Goal: Find contact information: Find contact information

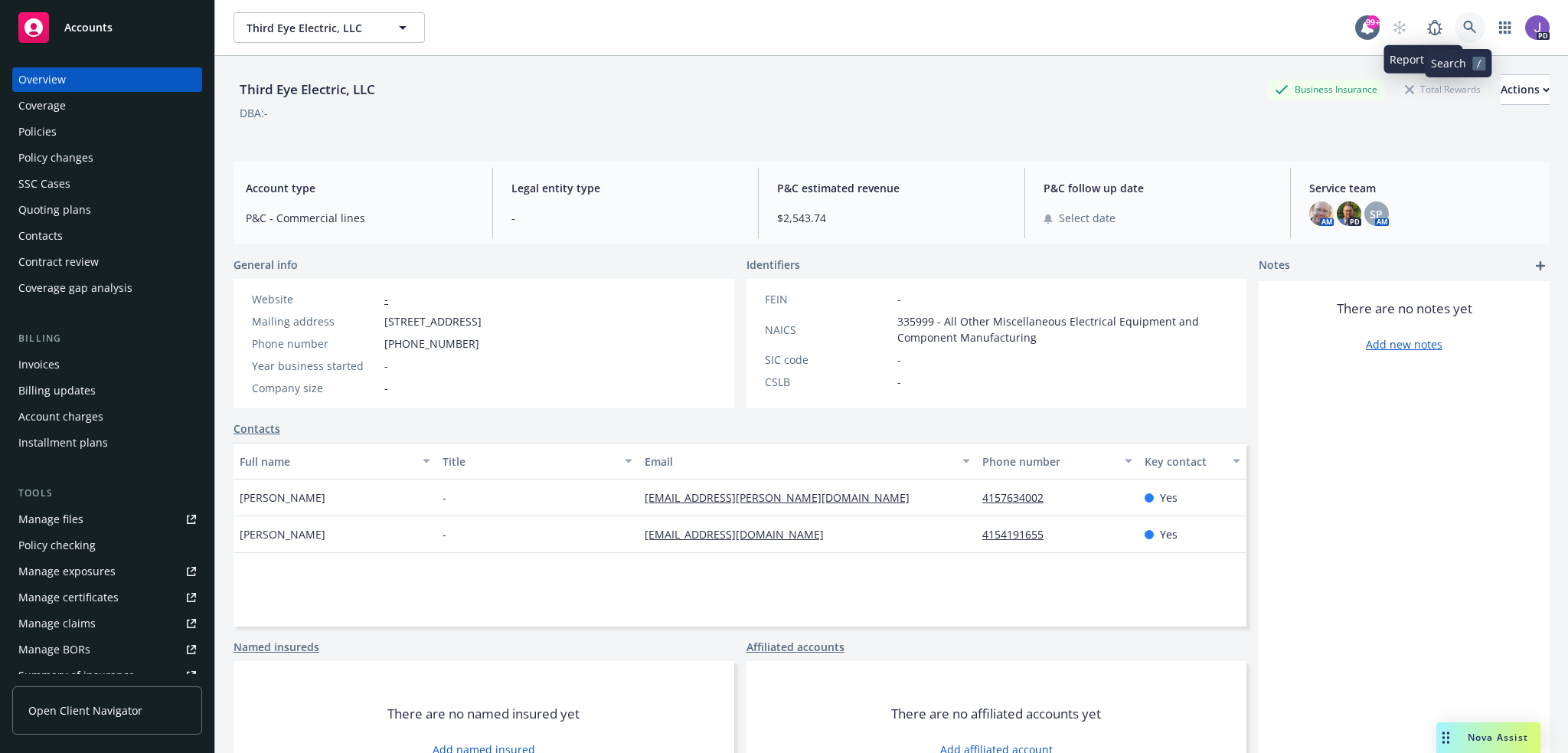
click at [1455, 17] on link at bounding box center [1470, 28] width 31 height 31
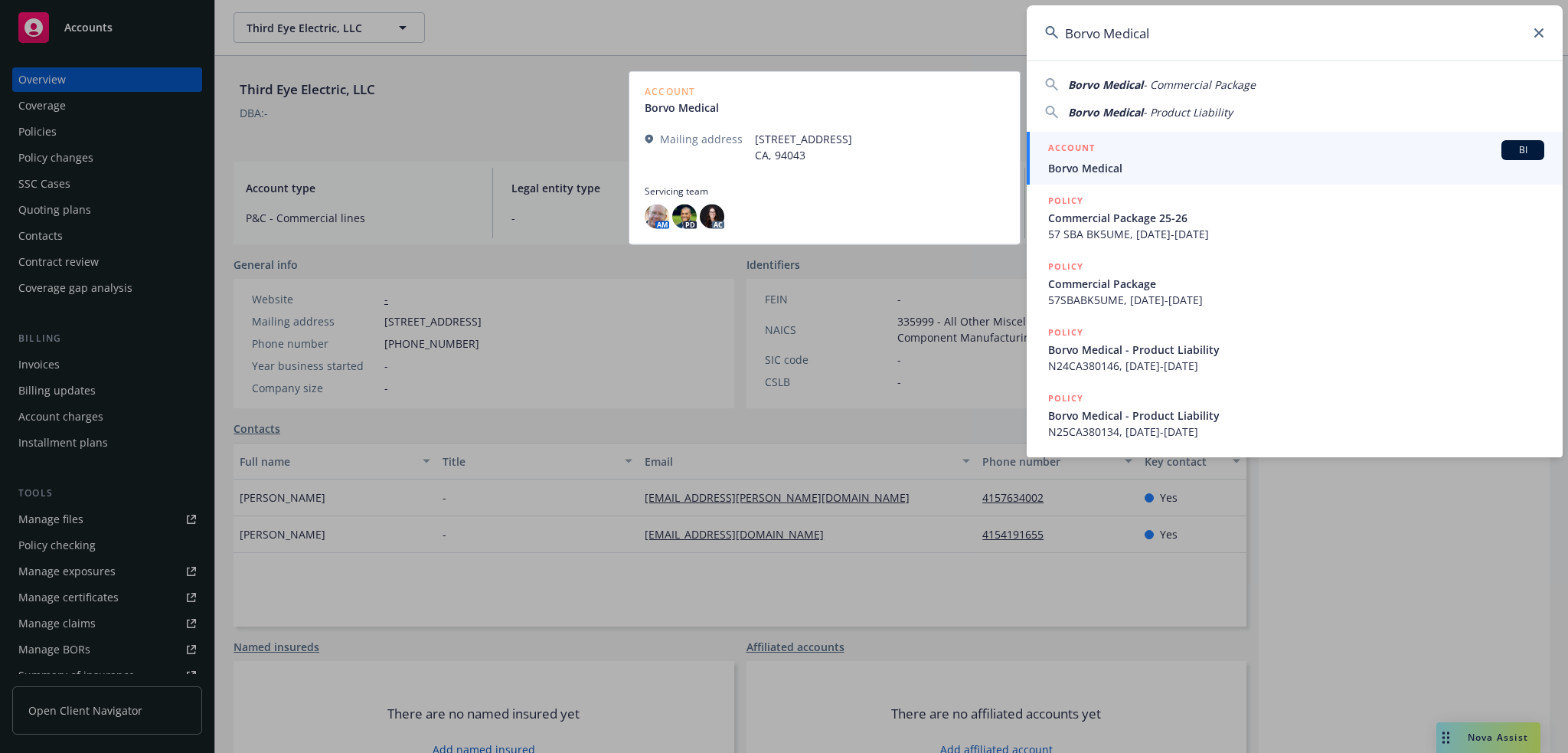
type input "Borvo Medical"
click at [1125, 158] on div "ACCOUNT BI" at bounding box center [1296, 150] width 496 height 20
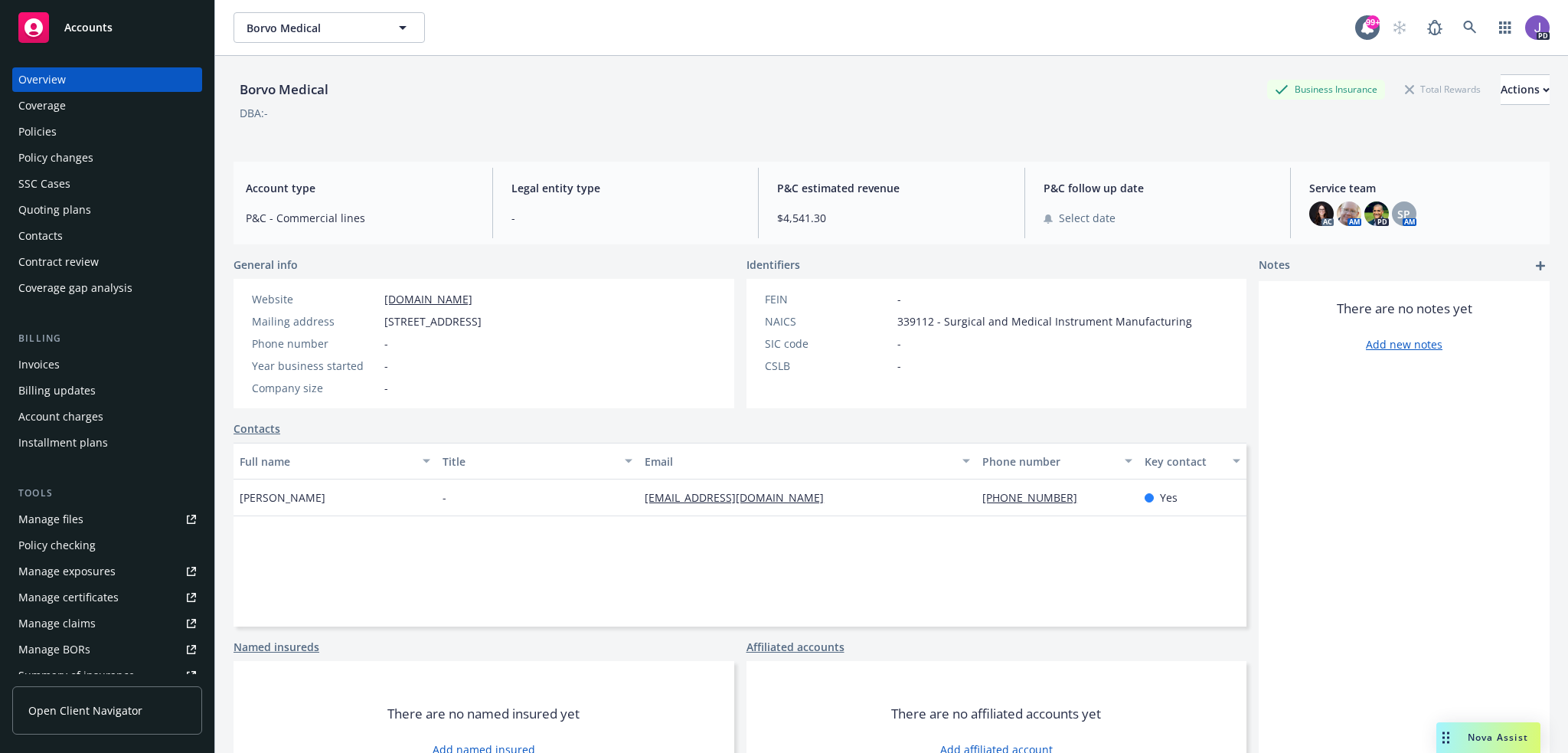
click at [79, 204] on div "Quoting plans" at bounding box center [54, 209] width 73 height 24
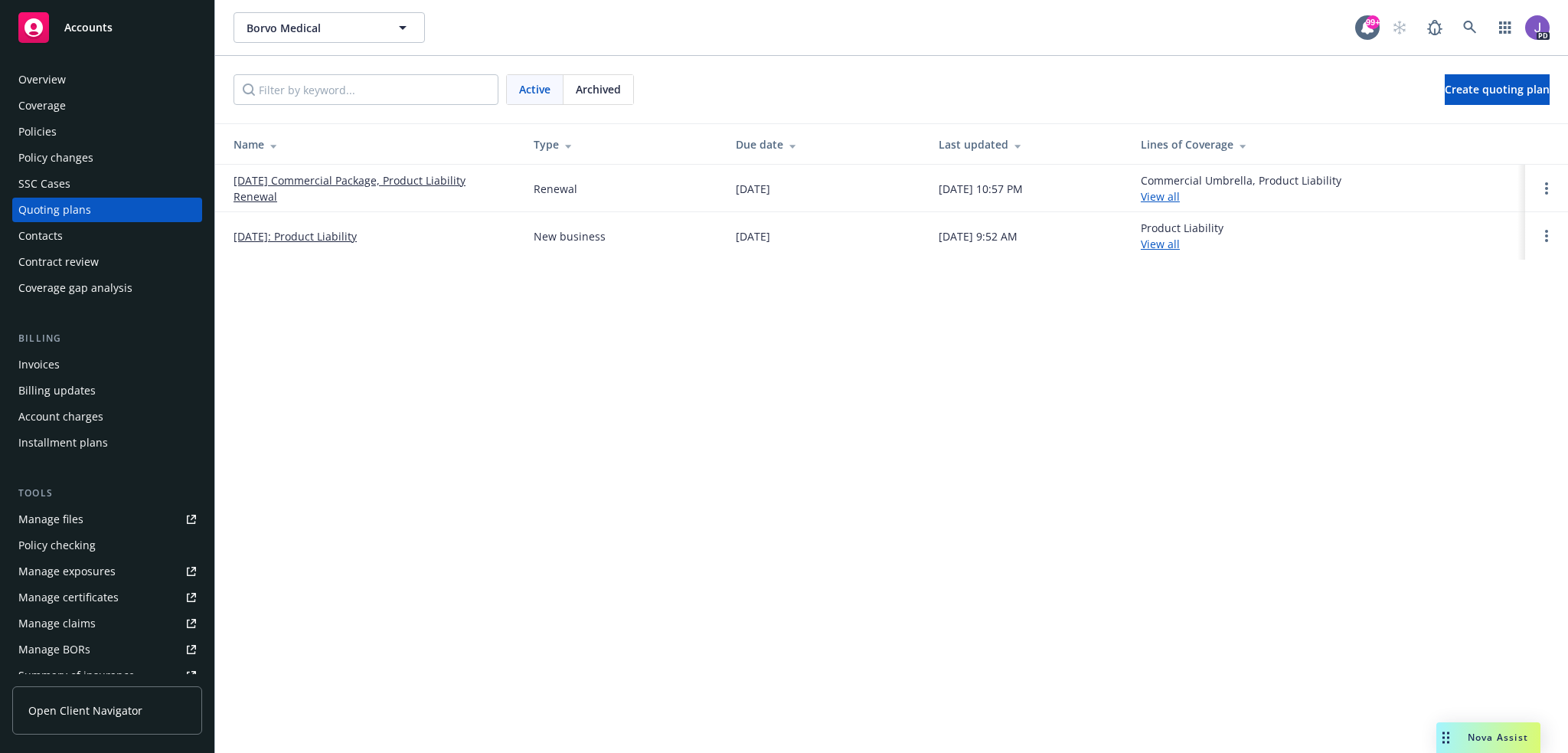
click at [397, 177] on link "[DATE] Commercial Package, Product Liability Renewal" at bounding box center [371, 188] width 275 height 32
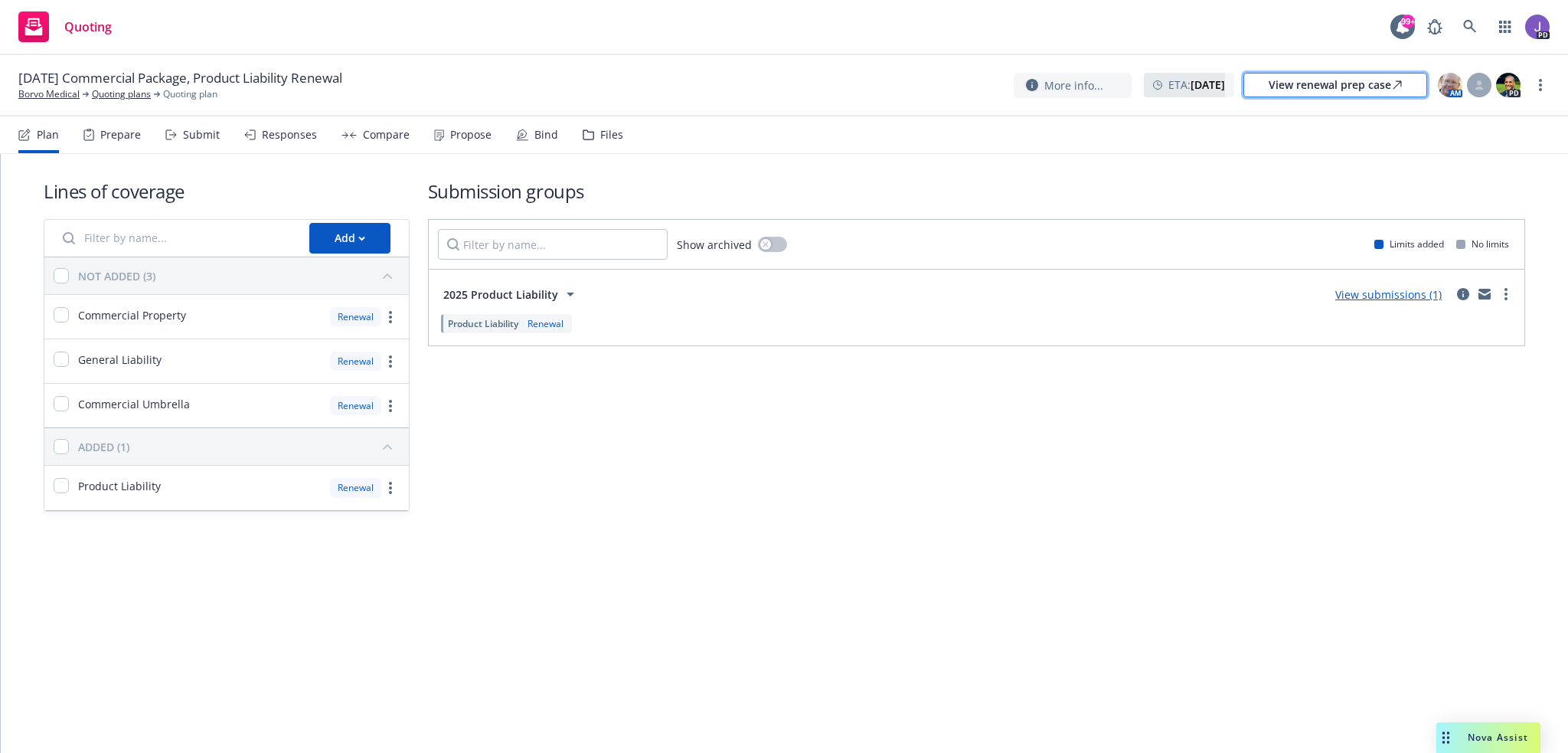
click at [1369, 85] on div "View renewal prep case" at bounding box center [1335, 85] width 133 height 23
click at [1468, 23] on icon at bounding box center [1470, 27] width 13 height 13
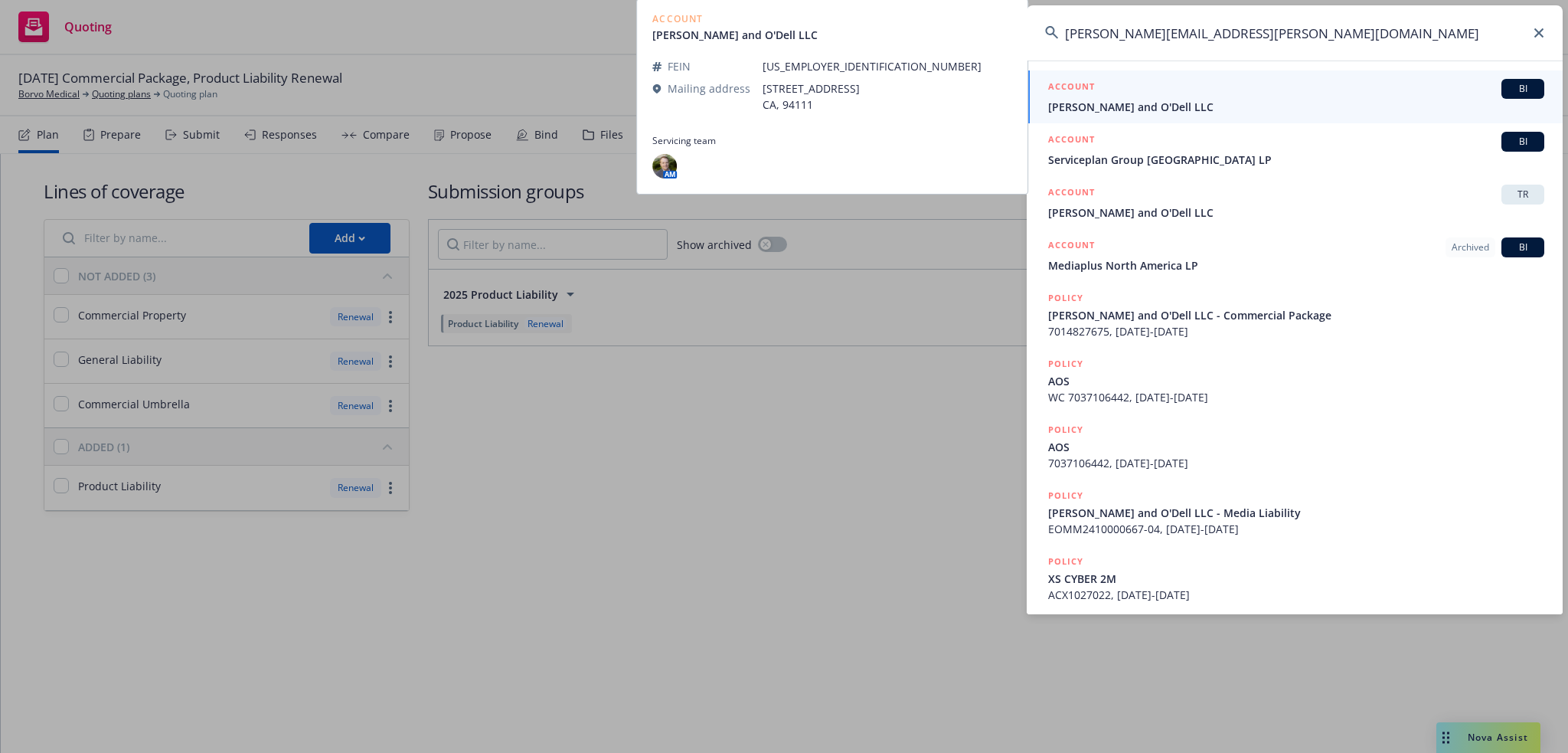
type input "[PERSON_NAME][EMAIL_ADDRESS][PERSON_NAME][DOMAIN_NAME]"
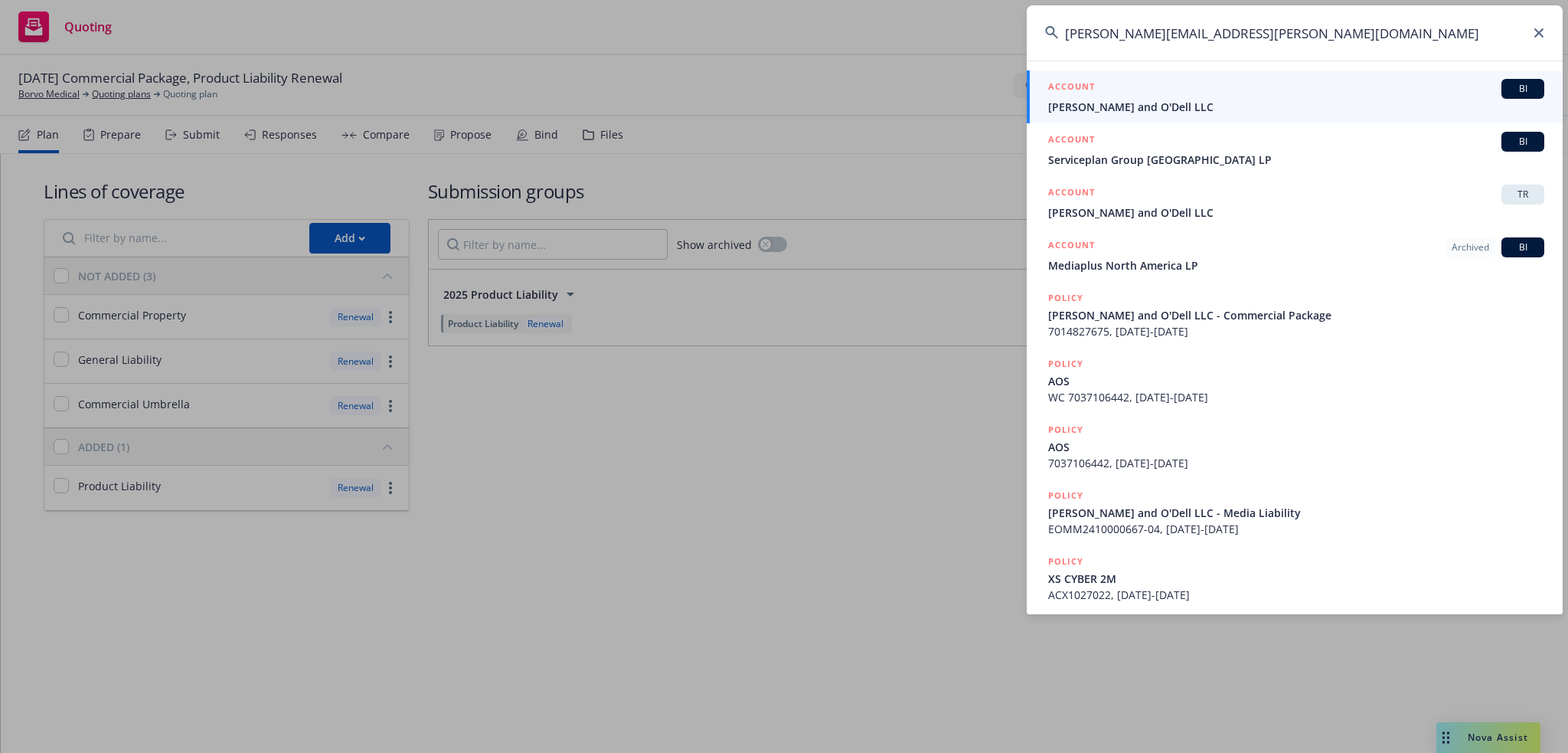
click at [1150, 100] on span "[PERSON_NAME] and O'Dell LLC" at bounding box center [1296, 106] width 496 height 16
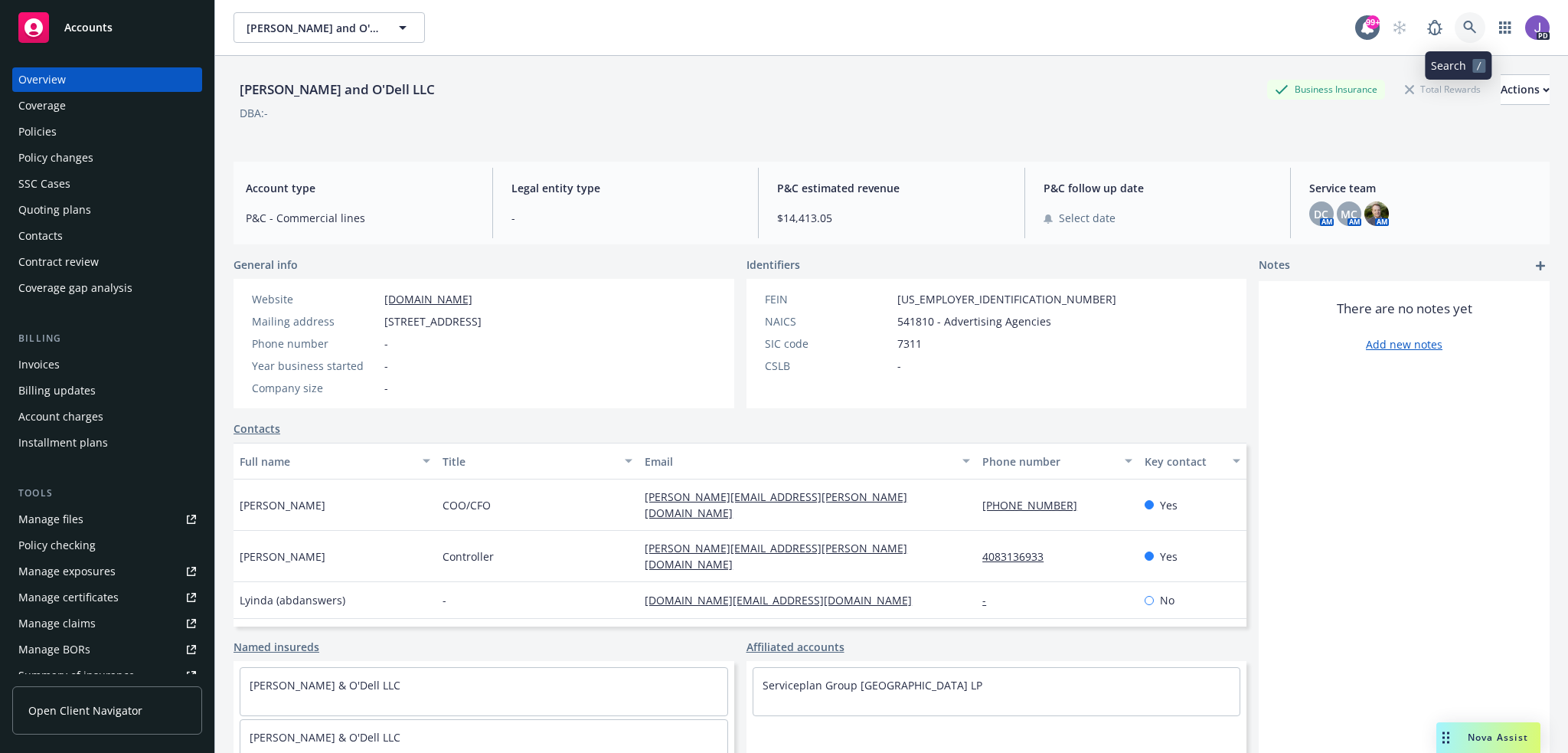
click at [1463, 29] on icon at bounding box center [1470, 28] width 13 height 13
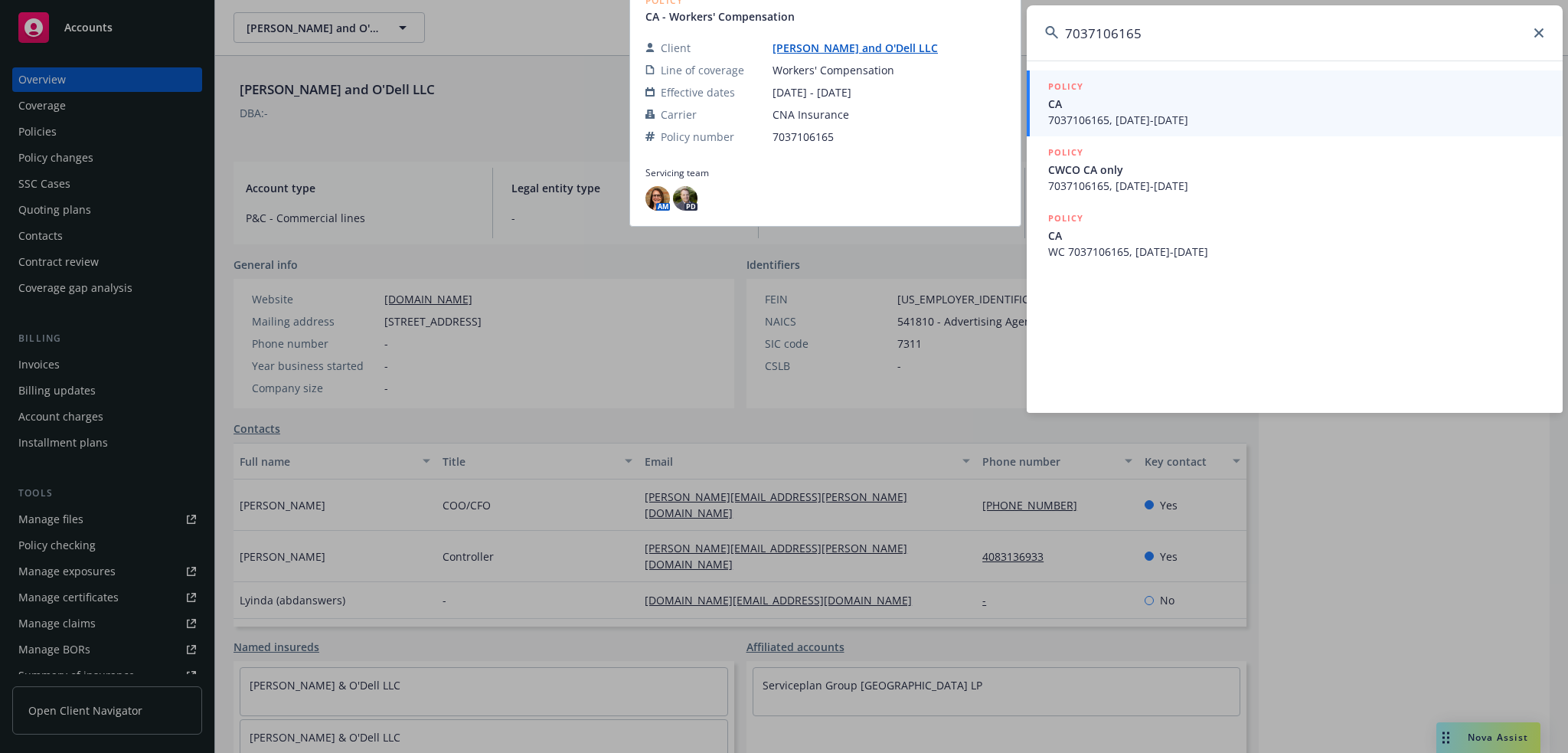
type input "7037106165"
click at [1159, 110] on span "CA" at bounding box center [1296, 103] width 496 height 16
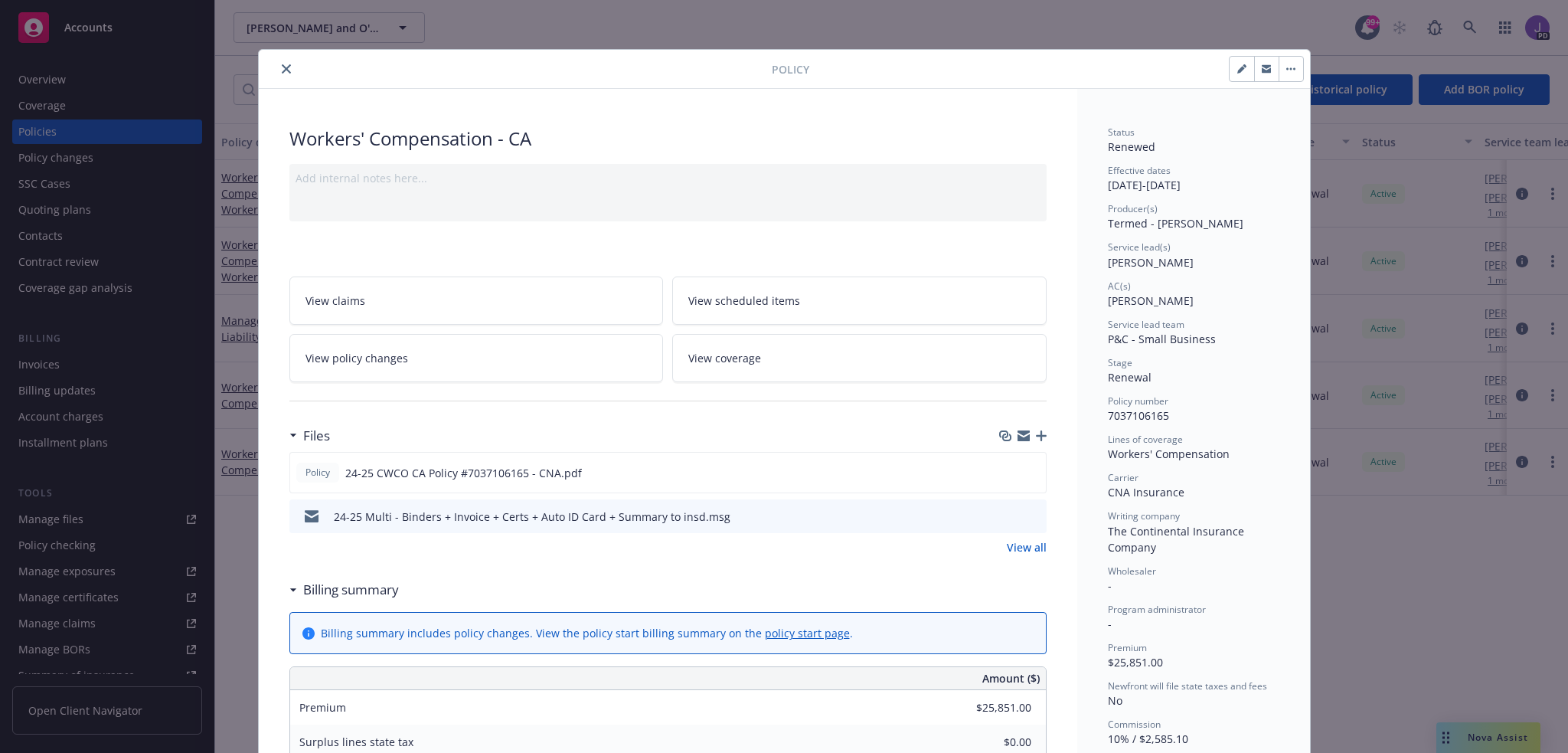
click at [280, 63] on button "close" at bounding box center [286, 69] width 18 height 18
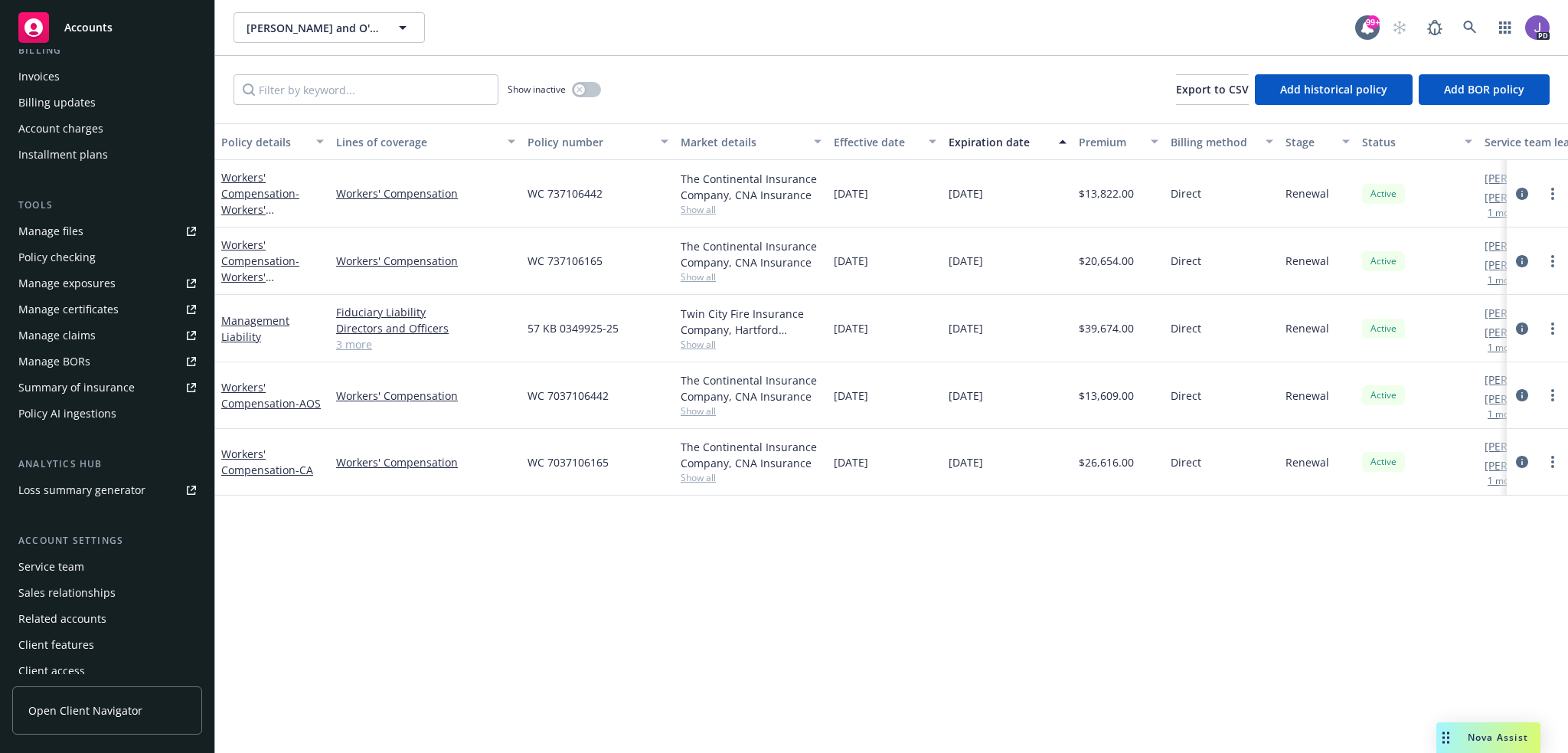
scroll to position [296, 0]
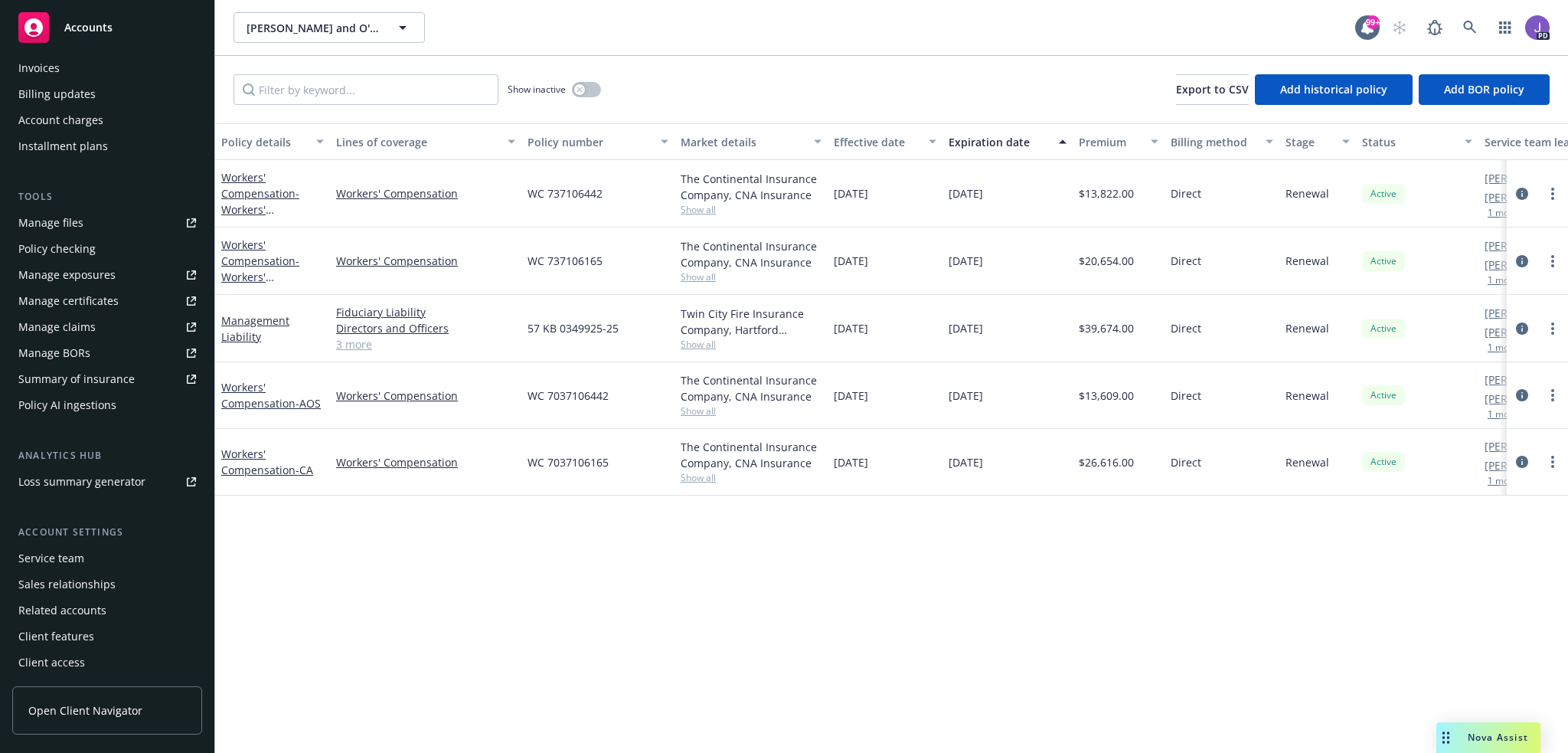
click at [392, 593] on div "Policy details Lines of coverage Policy number Market details Effective date Ex…" at bounding box center [891, 438] width 1353 height 629
click at [719, 474] on span "Show all" at bounding box center [751, 478] width 141 height 13
click at [459, 556] on div "Policy details Lines of coverage Policy number Market details Effective date Ex…" at bounding box center [891, 438] width 1353 height 629
click at [79, 554] on div "Service team" at bounding box center [51, 558] width 66 height 24
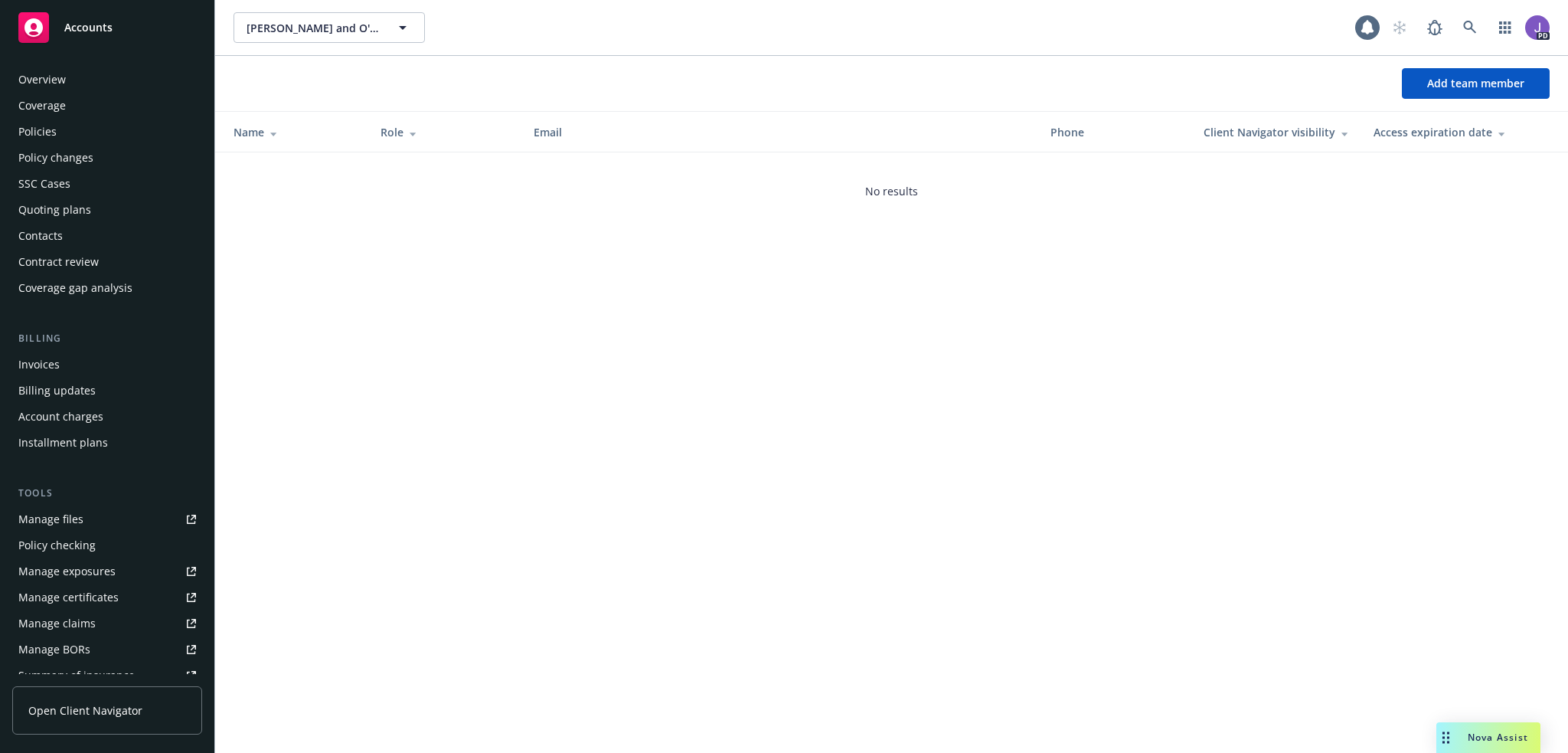
scroll to position [296, 0]
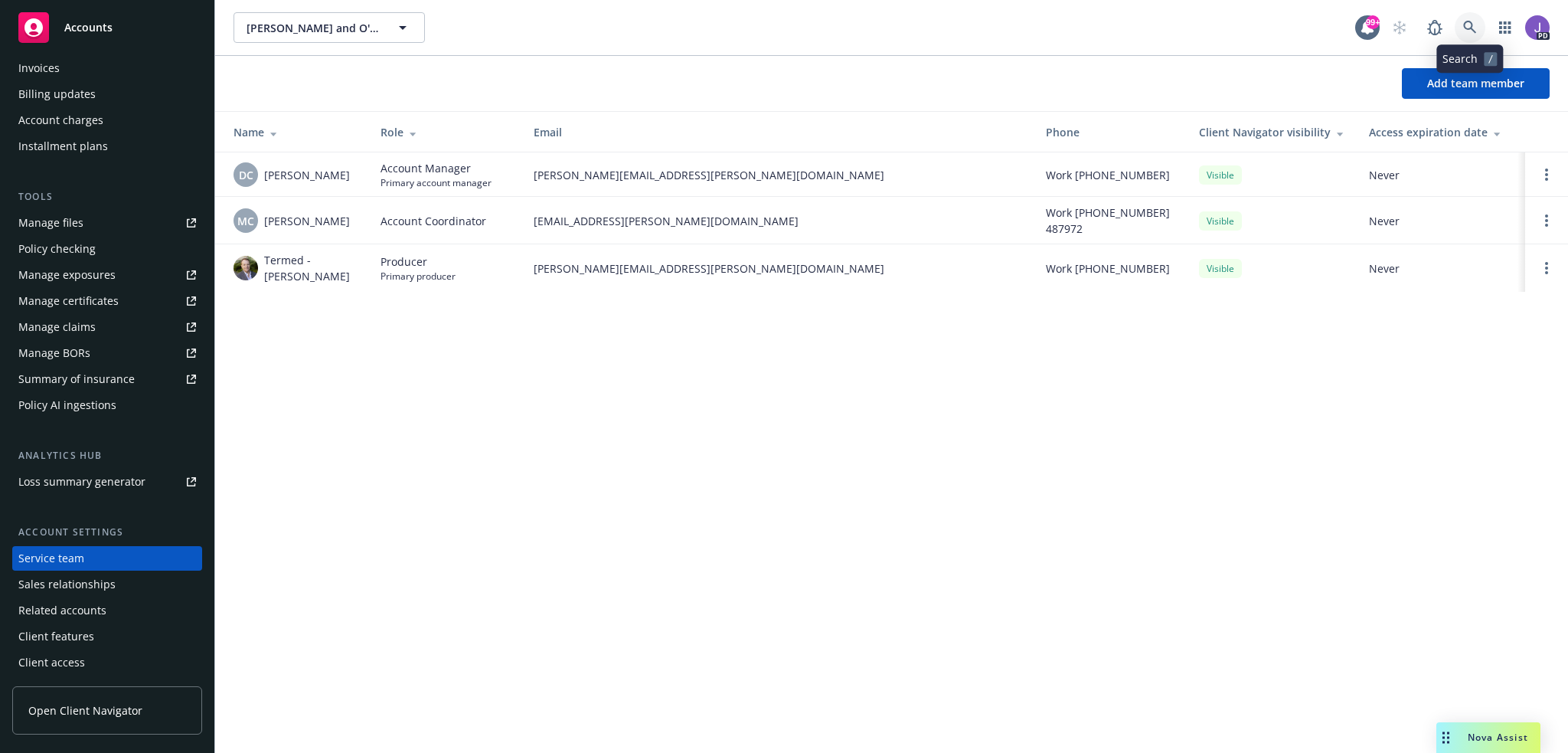
click at [1468, 21] on icon at bounding box center [1470, 28] width 13 height 13
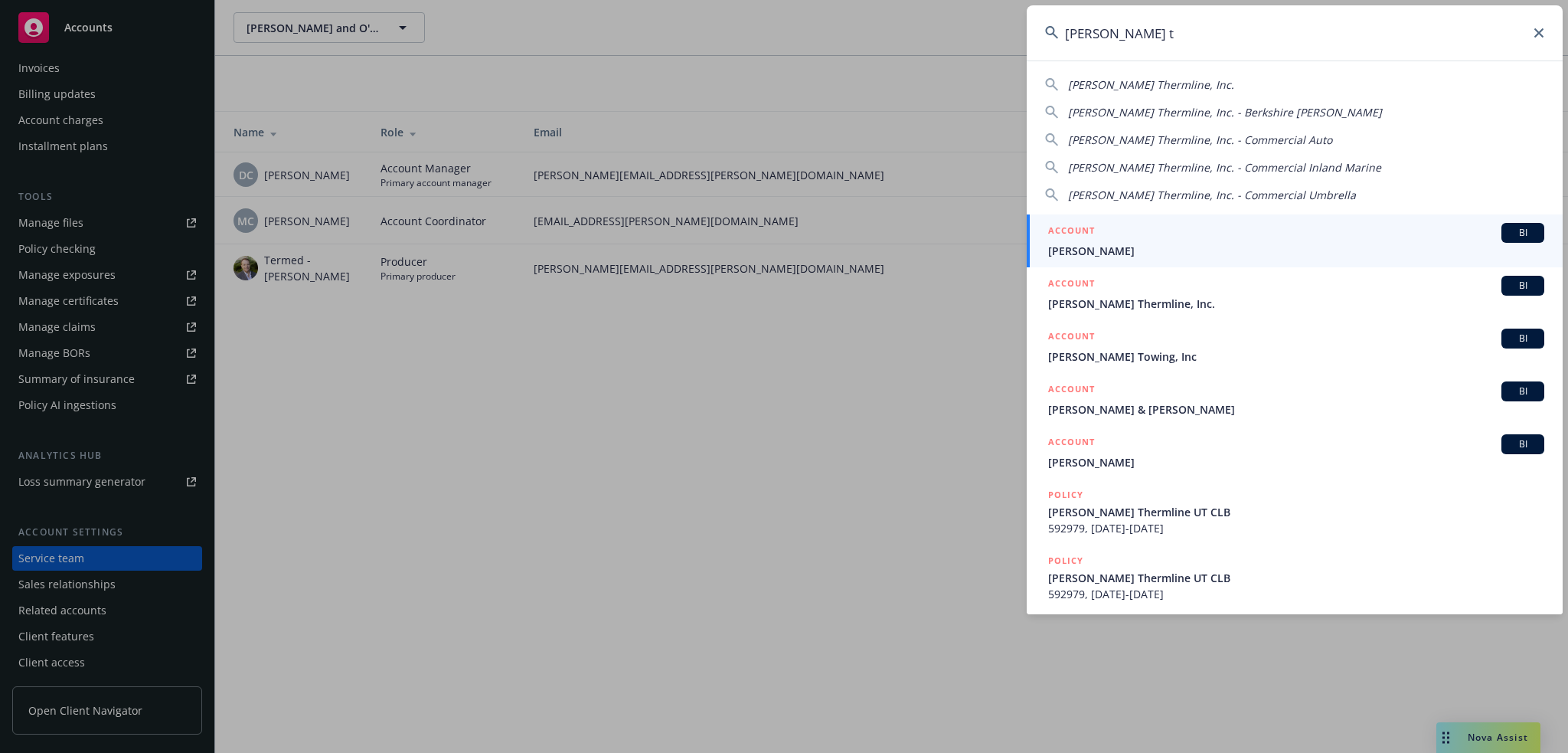
type input "ricker th"
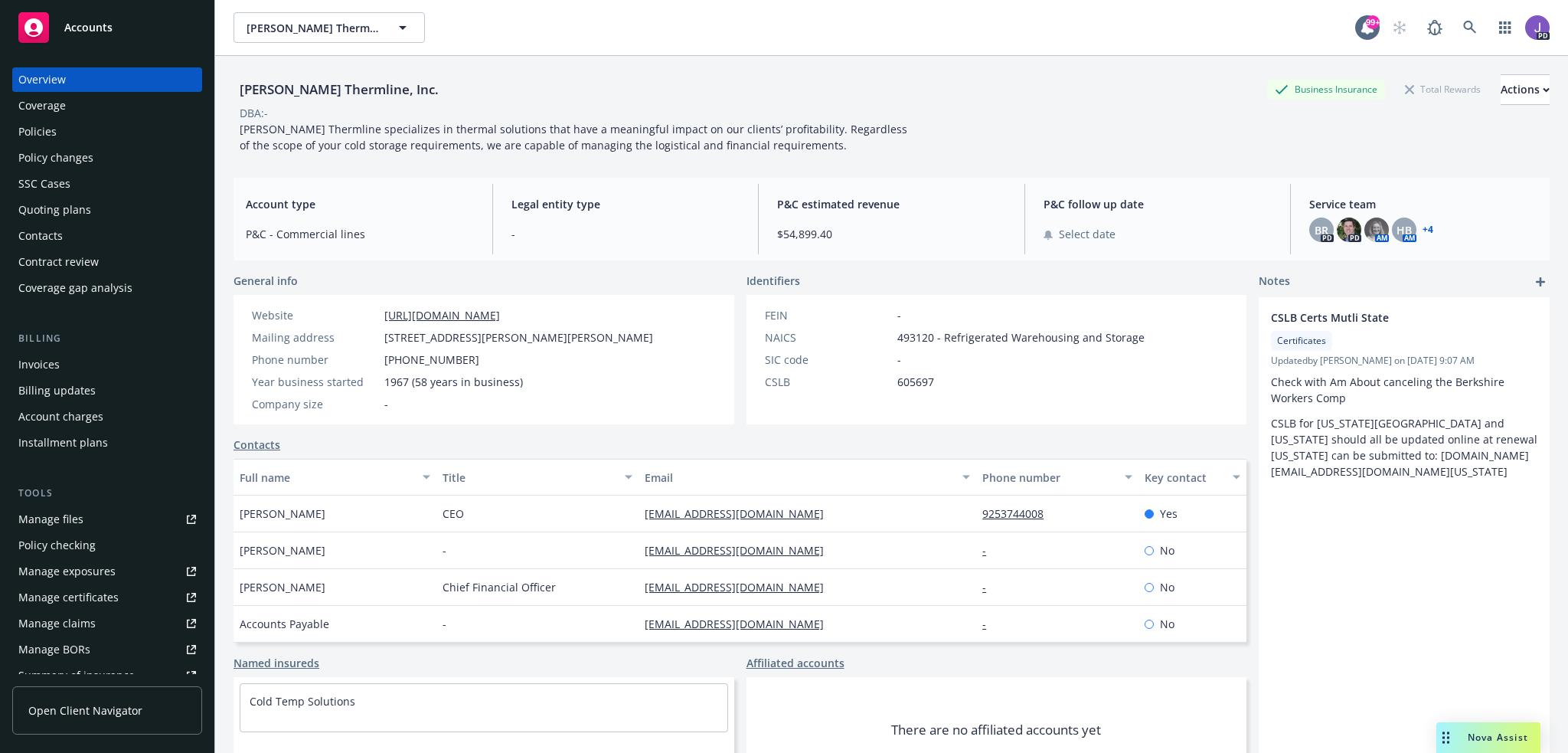
click at [68, 139] on div "Policies" at bounding box center [107, 131] width 177 height 24
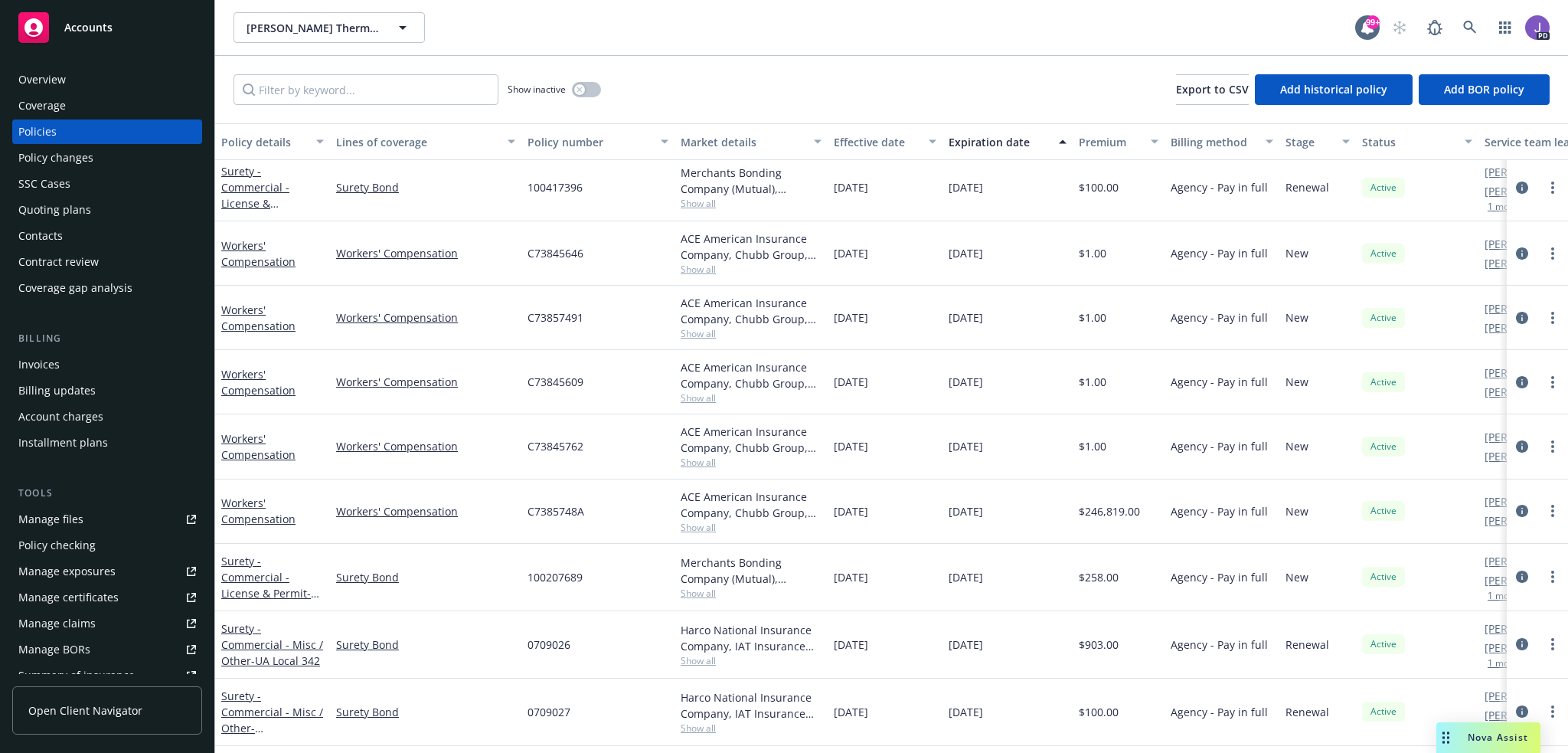
scroll to position [689, 0]
click at [555, 508] on span "C7385748A" at bounding box center [556, 508] width 57 height 16
click at [1473, 27] on icon at bounding box center [1470, 28] width 13 height 13
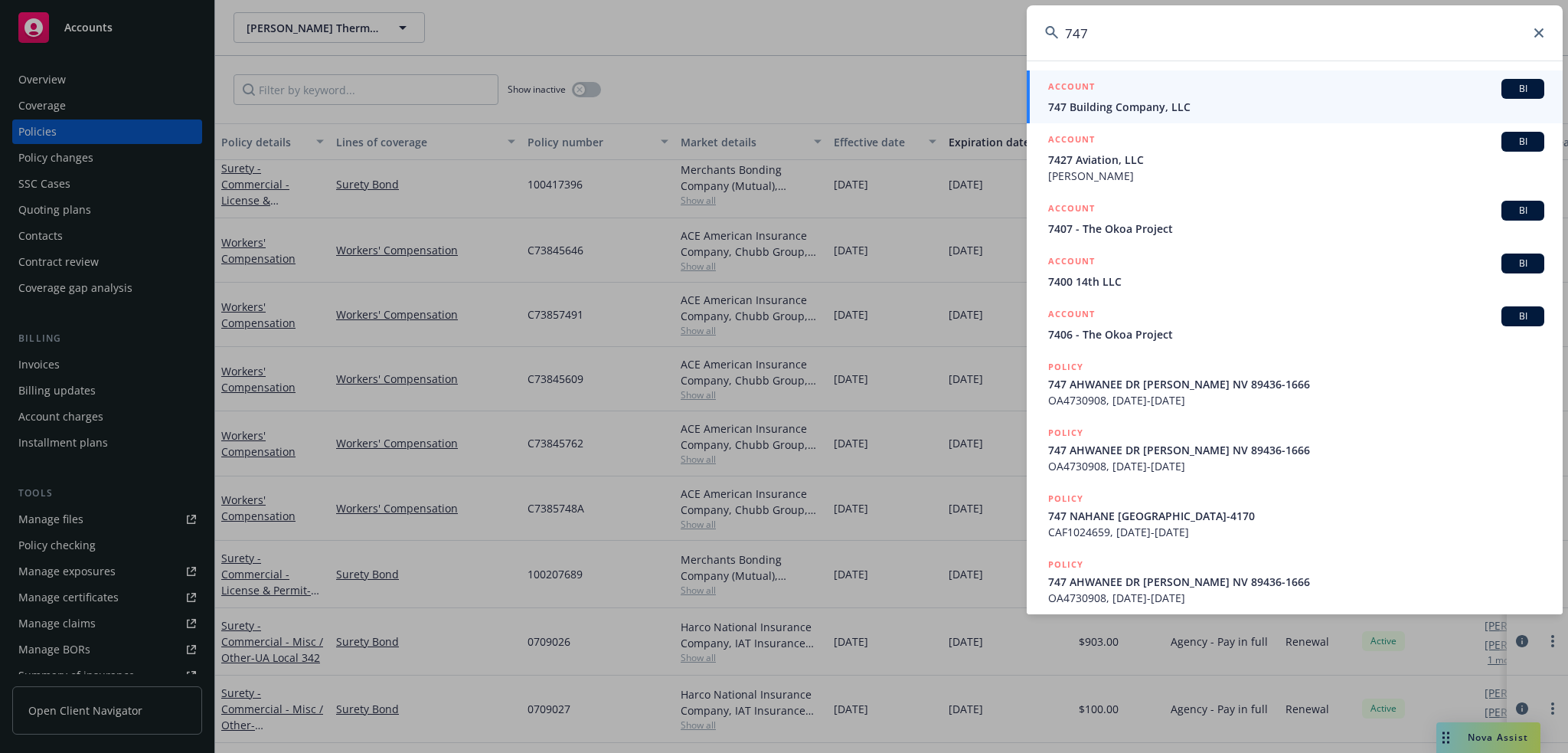
type input "747"
click at [1190, 91] on div "ACCOUNT BI" at bounding box center [1296, 89] width 496 height 20
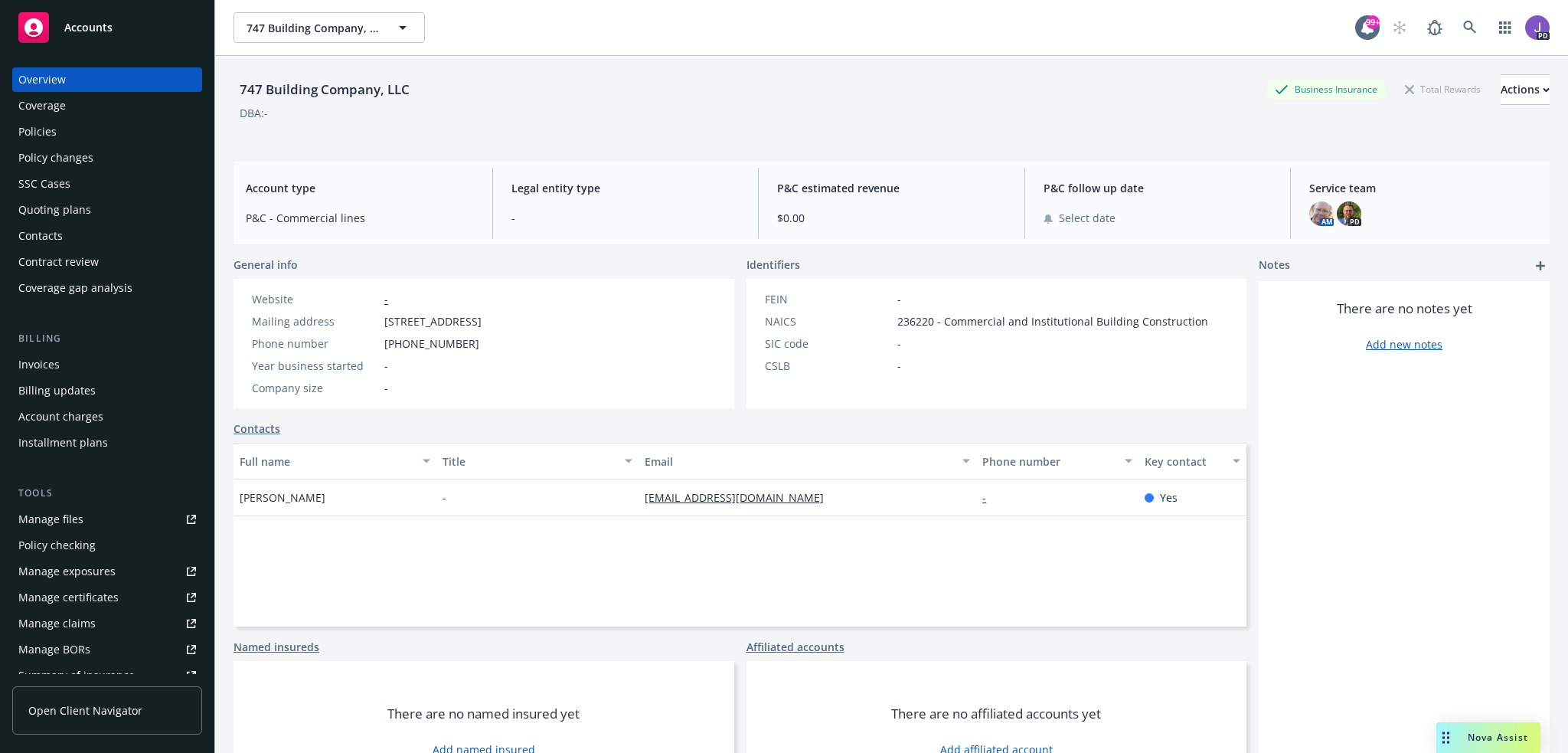
click at [619, 573] on div "Full name Title Email Phone number Key contact Valerie Hanich - valeriehanich@g…" at bounding box center [740, 535] width 1013 height 184
click at [729, 510] on div "valeriehanich@gmail.com" at bounding box center [807, 498] width 338 height 37
drag, startPoint x: 649, startPoint y: 505, endPoint x: 635, endPoint y: 506, distance: 14.0
click at [638, 506] on div "valeriehanich@gmail.com" at bounding box center [807, 498] width 338 height 37
copy link "valeriehanich@gmail.com"
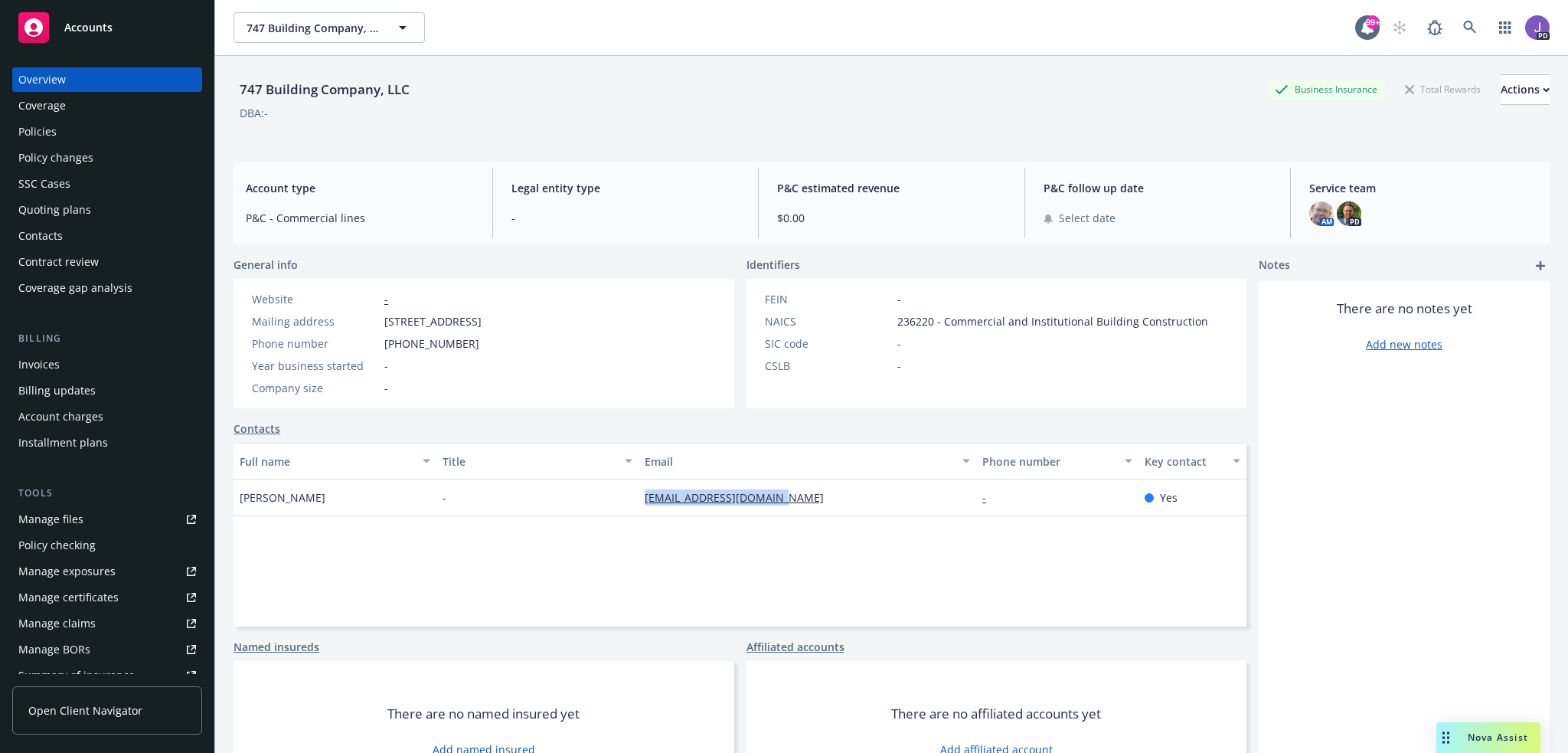
drag, startPoint x: 340, startPoint y: 510, endPoint x: 235, endPoint y: 498, distance: 105.7
click at [235, 498] on div "Valerie Hanich" at bounding box center [335, 498] width 203 height 37
copy span "Valerie Hanich"
click at [1463, 23] on icon at bounding box center [1470, 28] width 13 height 13
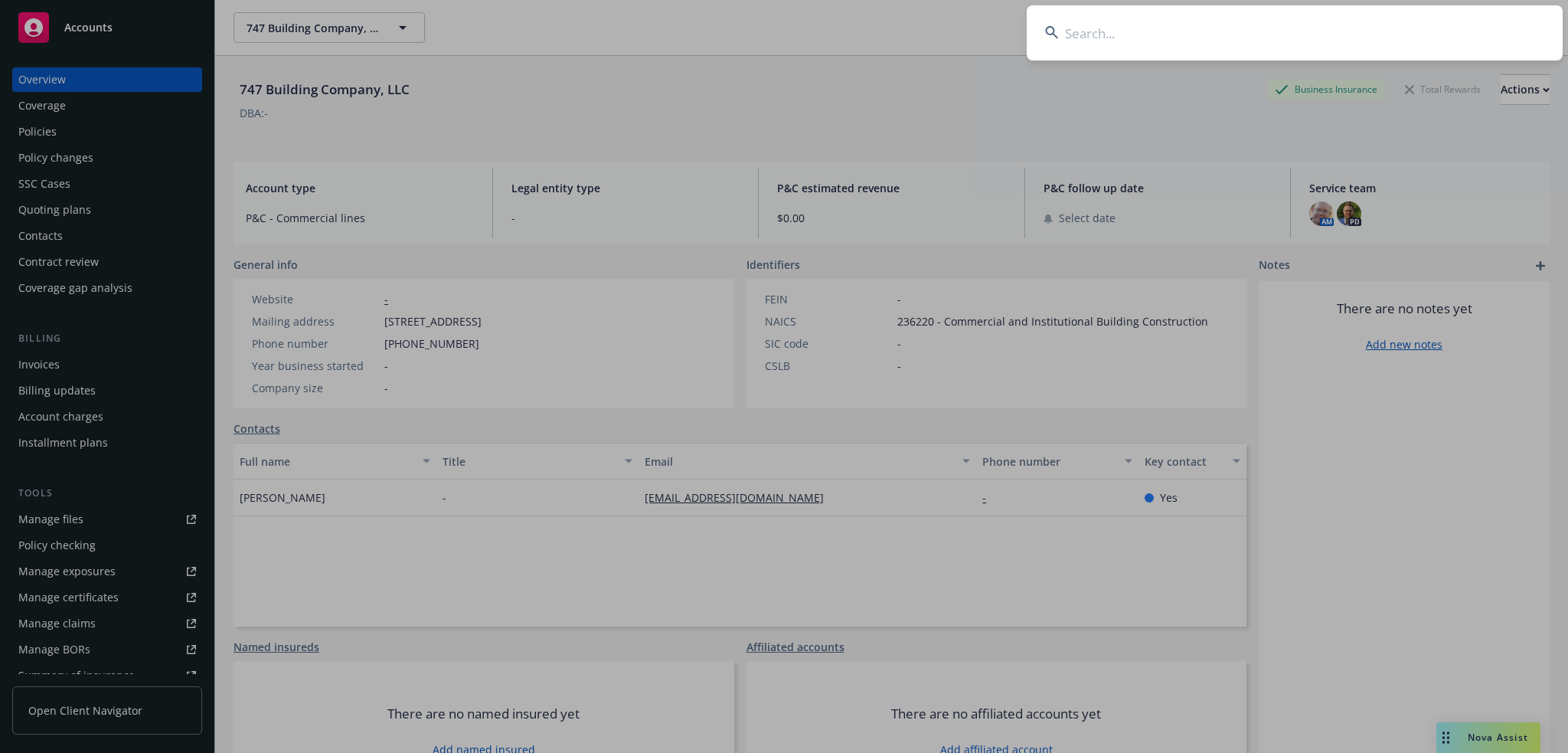
click at [1118, 30] on input at bounding box center [1294, 33] width 536 height 55
click at [1241, 30] on input at bounding box center [1294, 33] width 536 height 55
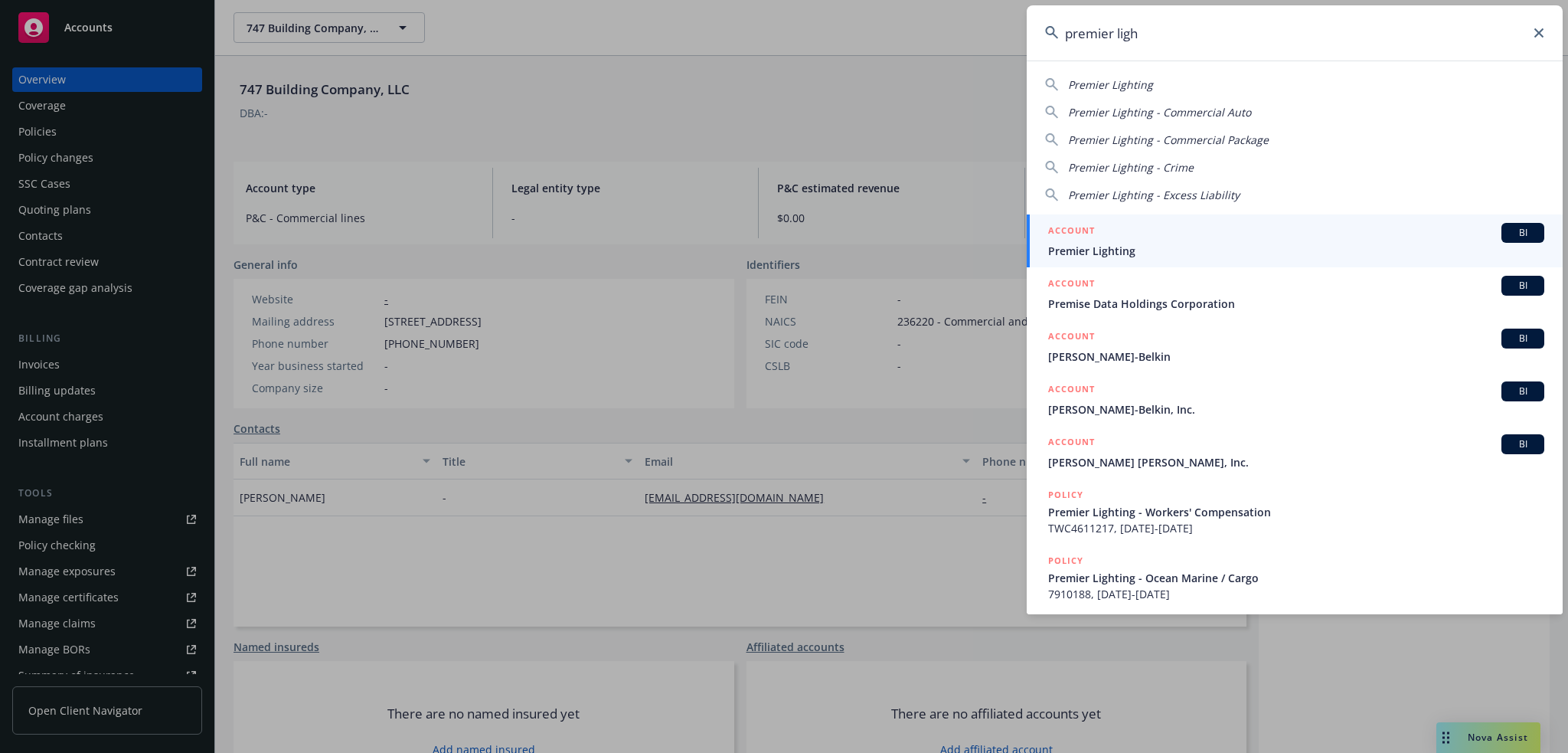
type input "premier light"
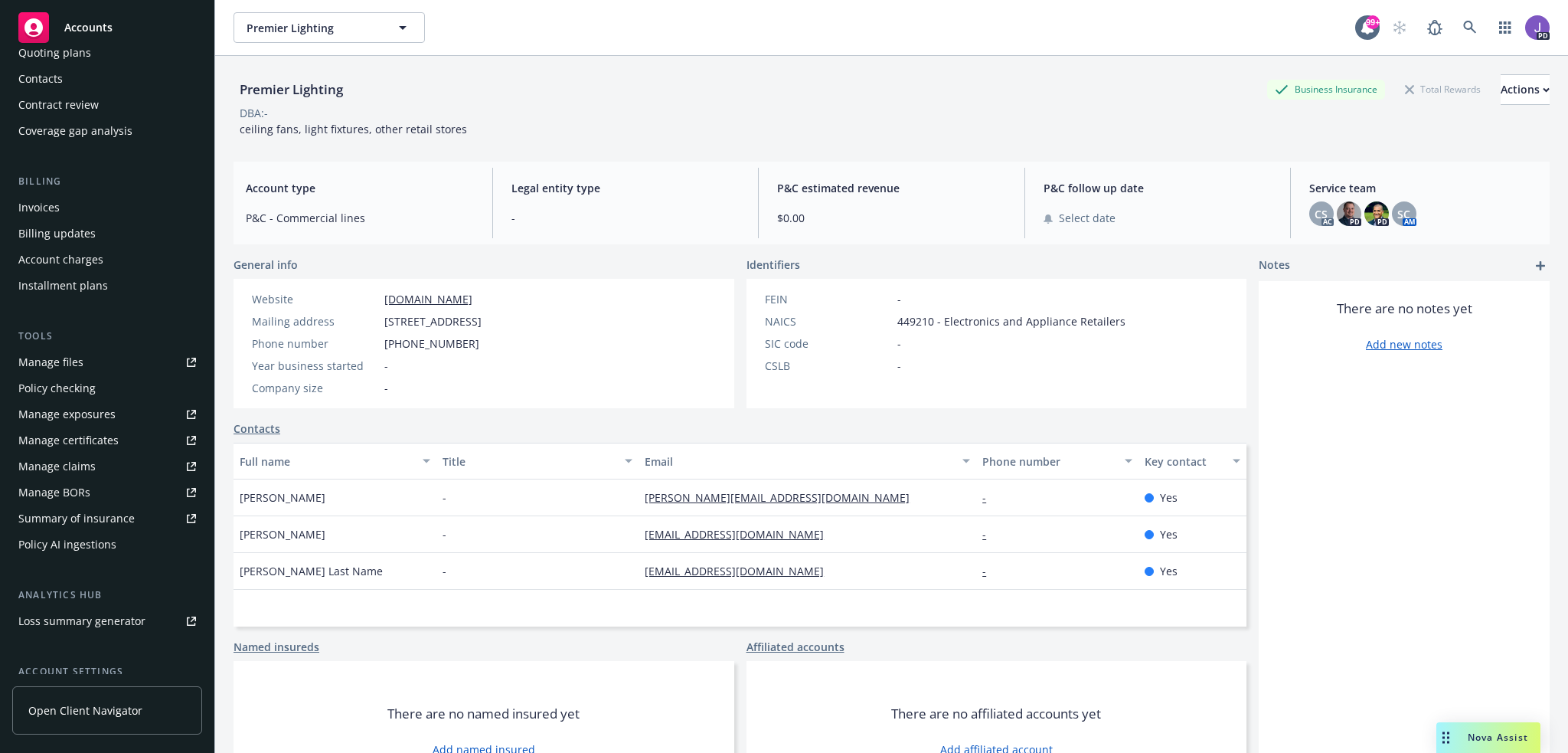
scroll to position [230, 0]
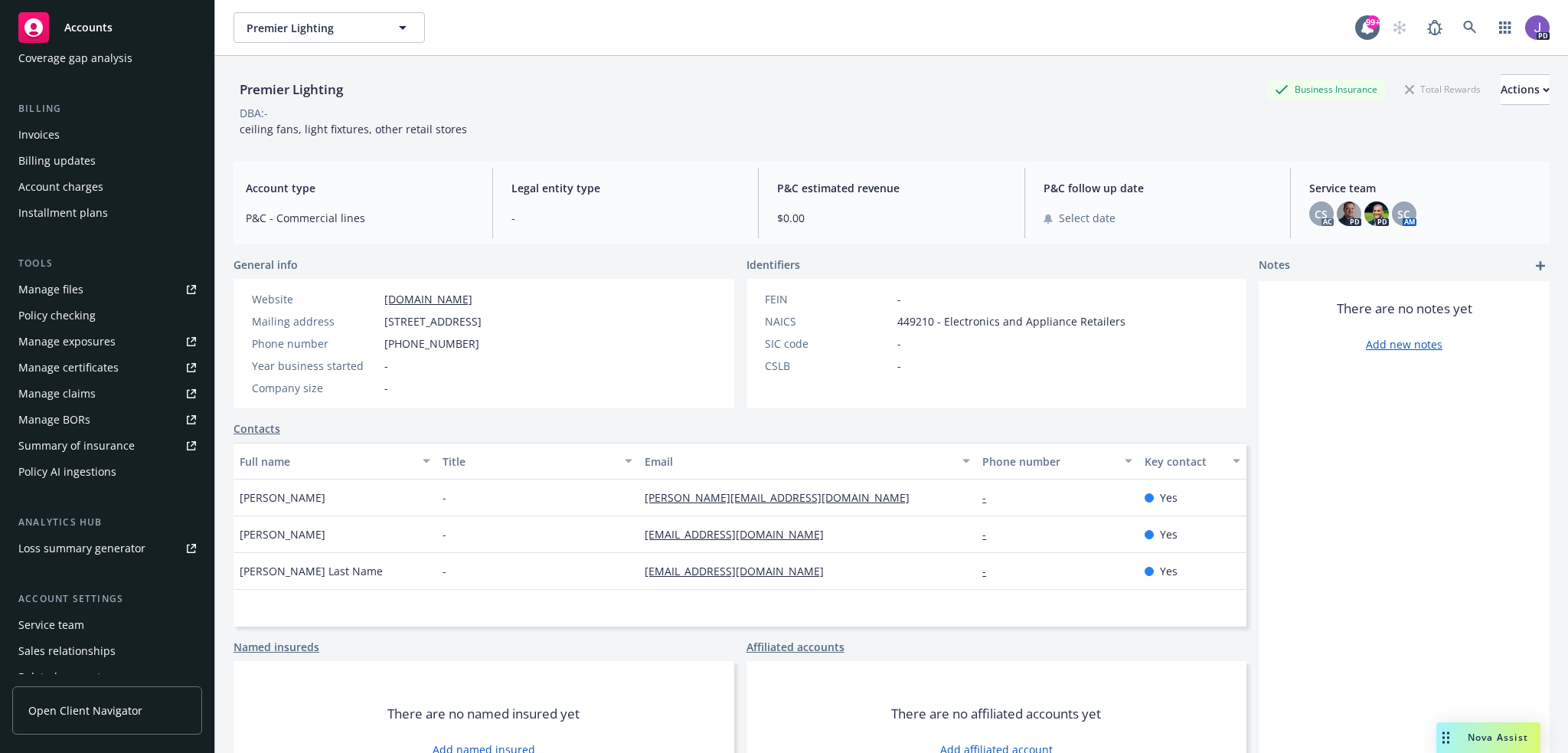
click at [70, 620] on div "Service team" at bounding box center [51, 624] width 66 height 24
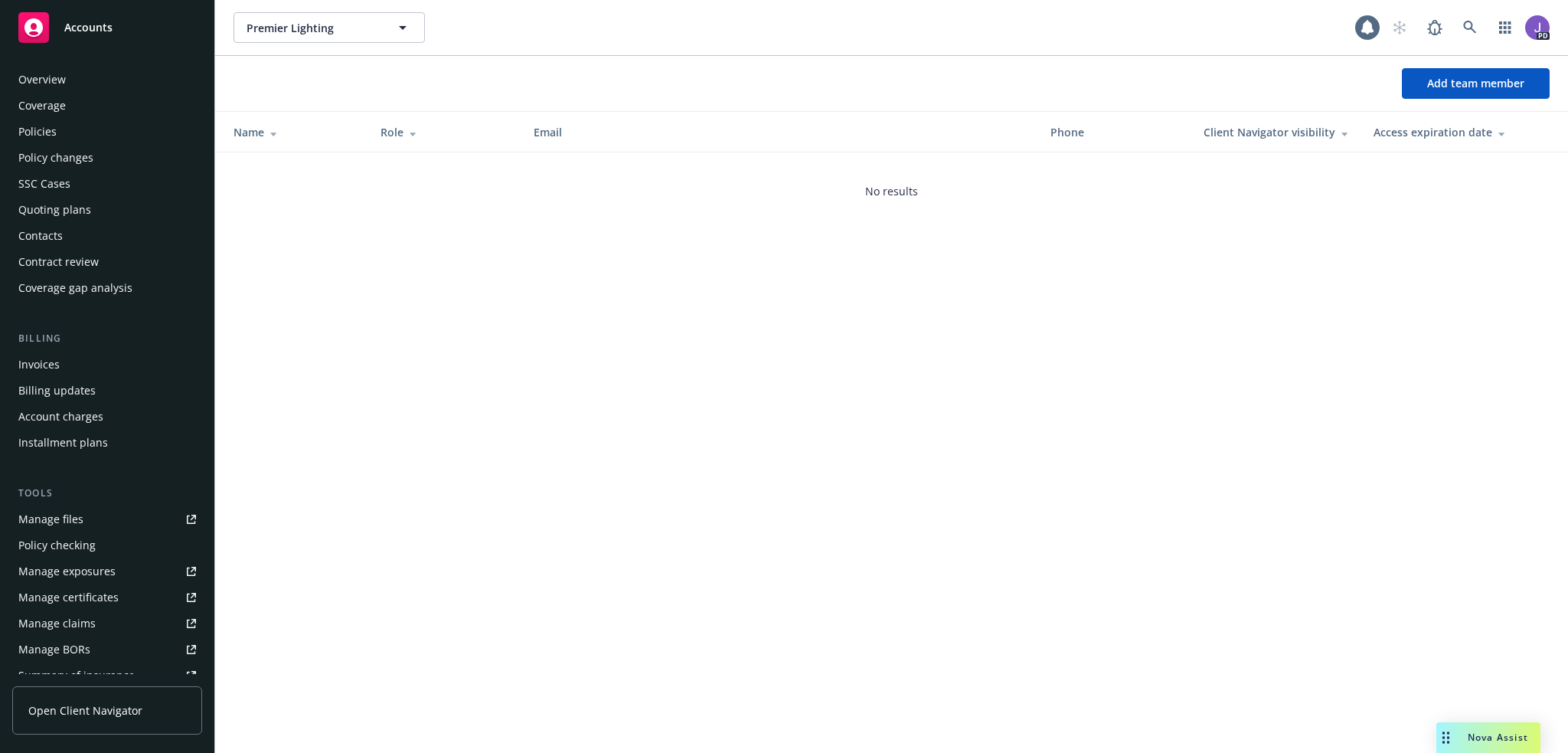
scroll to position [296, 0]
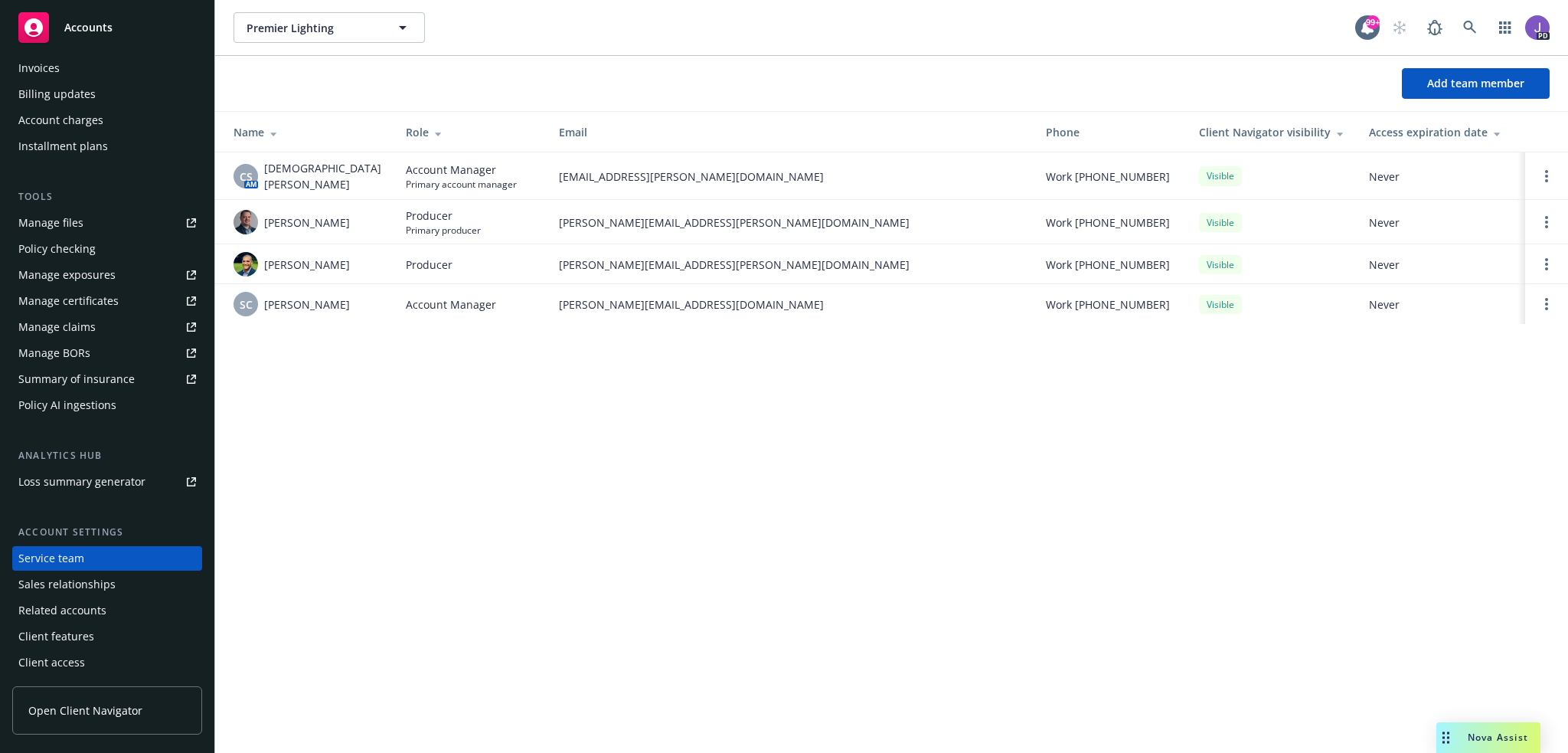
drag, startPoint x: 705, startPoint y: 615, endPoint x: 527, endPoint y: 16, distance: 624.9
click at [705, 615] on div "Premier Lighting Premier Lighting 99+ PD Add team member Name Role Email Phone …" at bounding box center [891, 376] width 1353 height 753
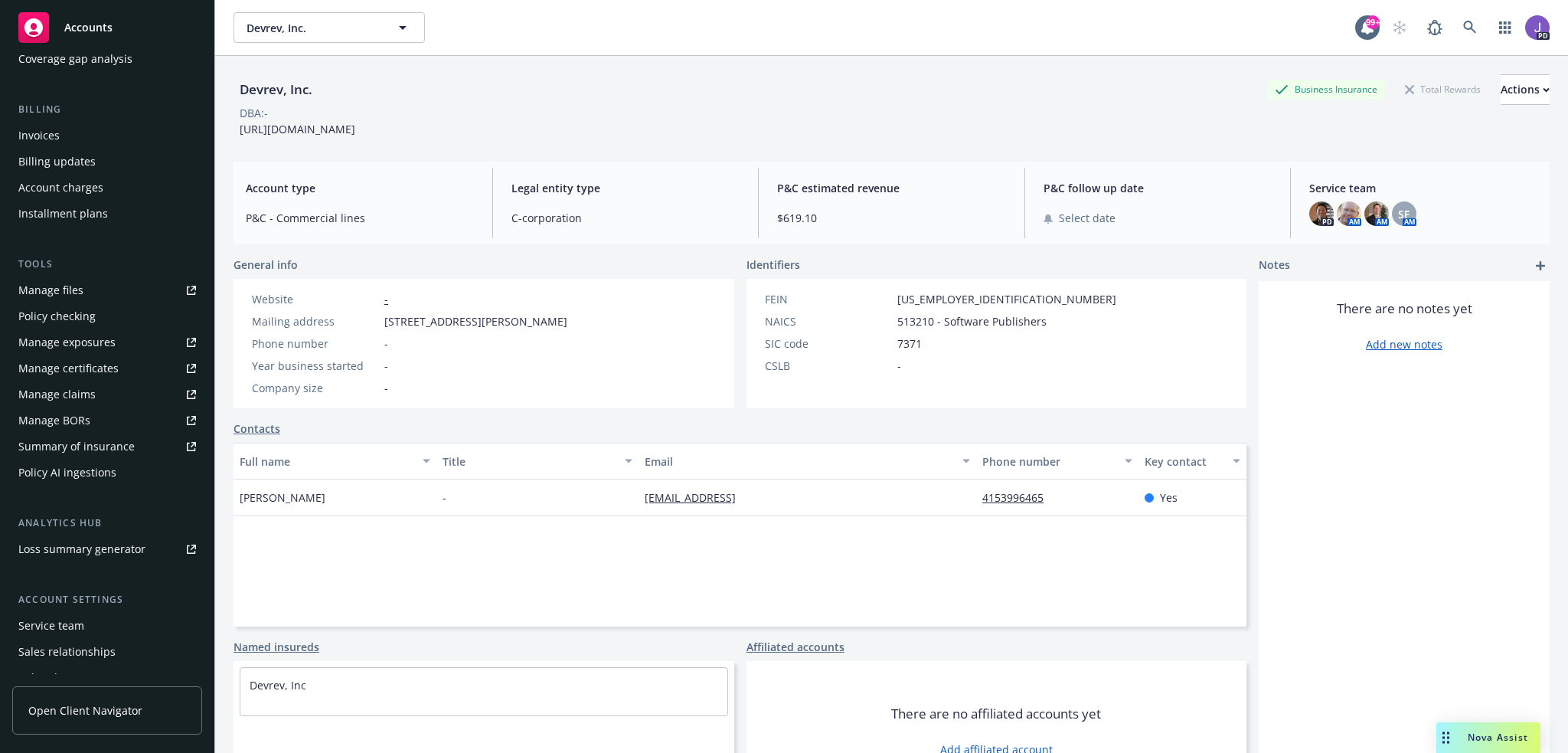
scroll to position [230, 0]
click at [46, 621] on div "Service team" at bounding box center [51, 624] width 66 height 24
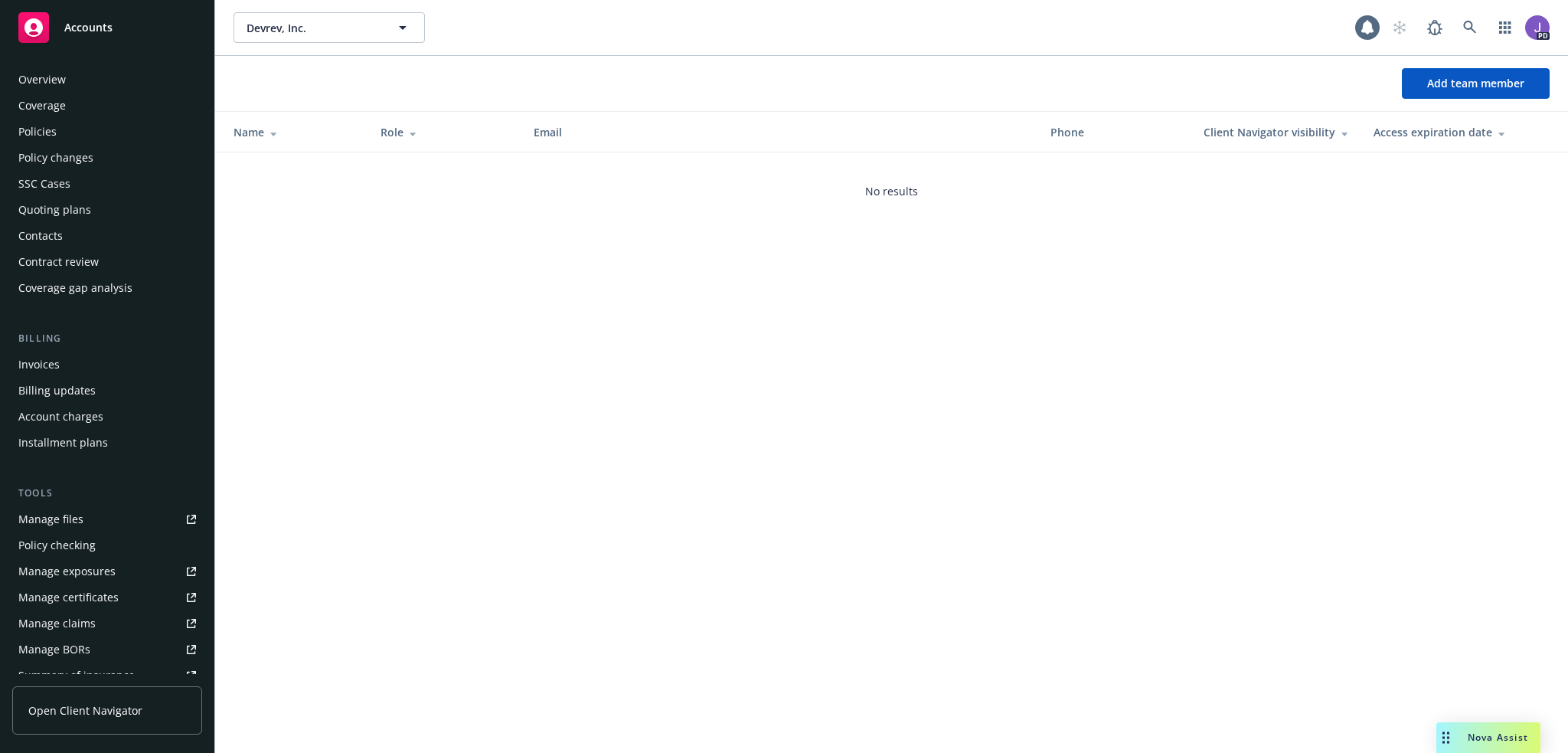
scroll to position [296, 0]
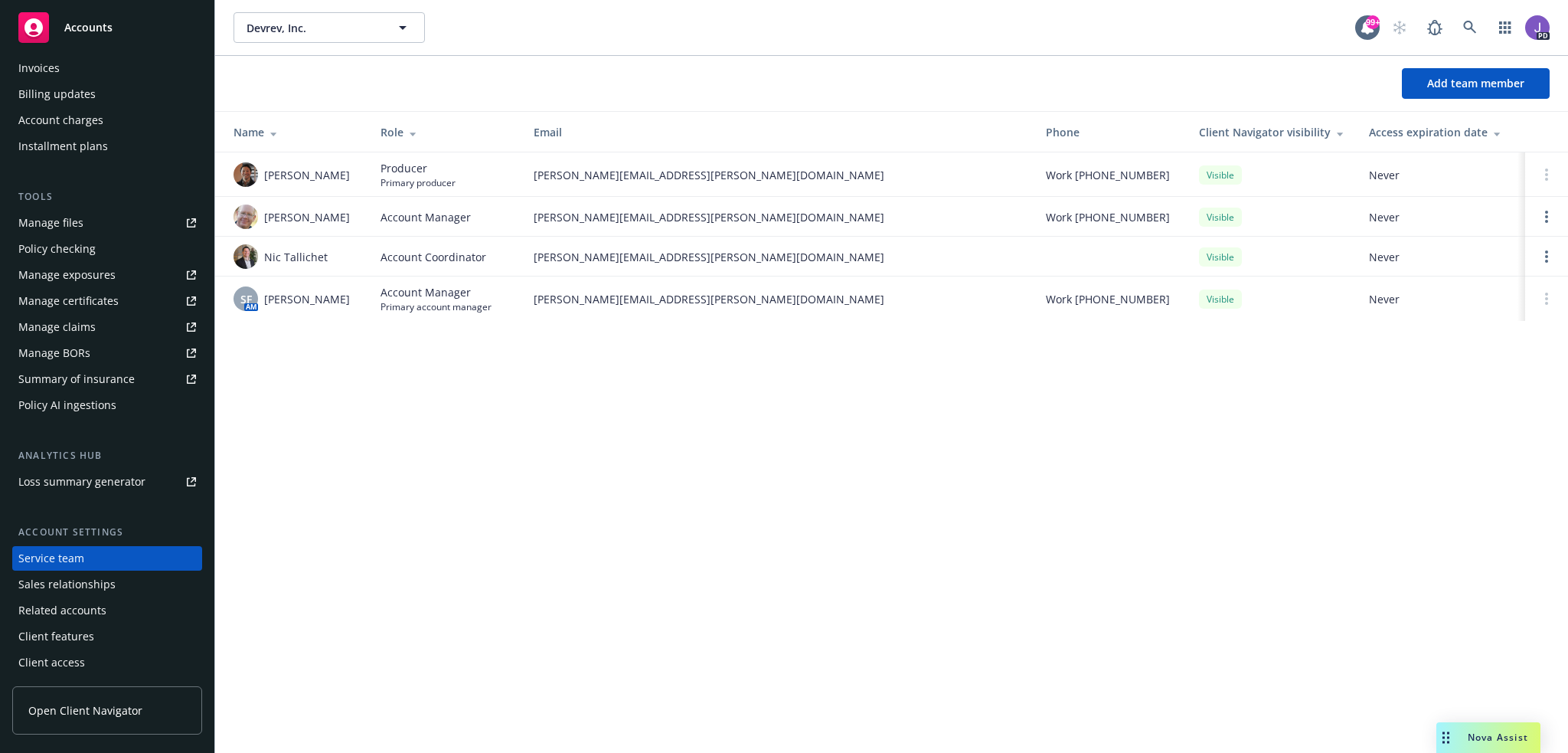
click at [420, 467] on div "Devrev, Inc. Devrev, Inc. 99+ PD Add team member Name Role Email Phone Client N…" at bounding box center [891, 376] width 1353 height 753
drag, startPoint x: 466, startPoint y: 315, endPoint x: 377, endPoint y: 315, distance: 89.0
click at [377, 315] on td "Account Manager Primary account manager" at bounding box center [444, 298] width 153 height 44
copy span "Primary account manager"
click at [750, 553] on div "Devrev, Inc. Devrev, Inc. 99+ PD Add team member Name Role Email Phone Client N…" at bounding box center [891, 376] width 1353 height 753
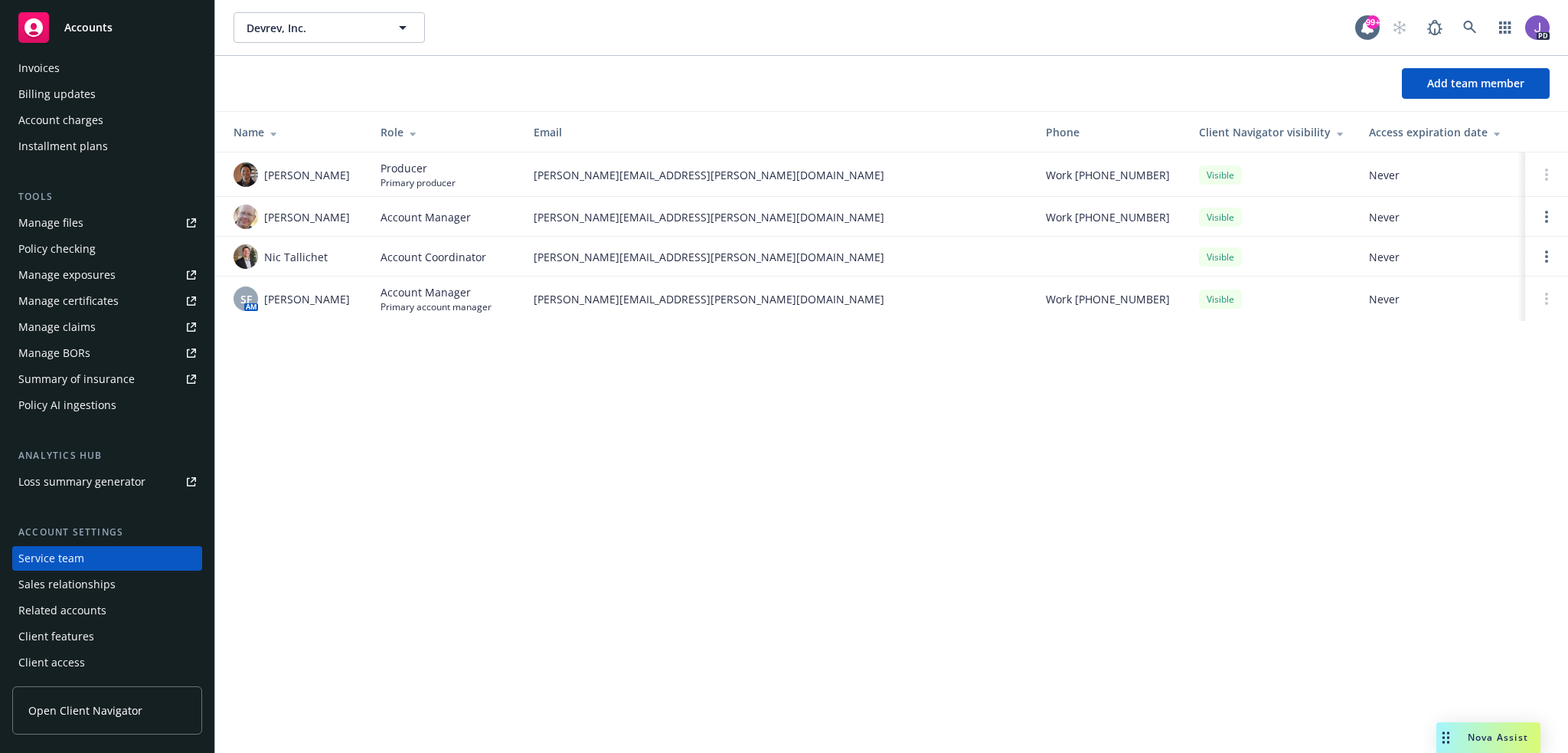
click at [628, 53] on div "Devrev, Inc. Devrev, Inc. 99+ PD" at bounding box center [891, 28] width 1353 height 55
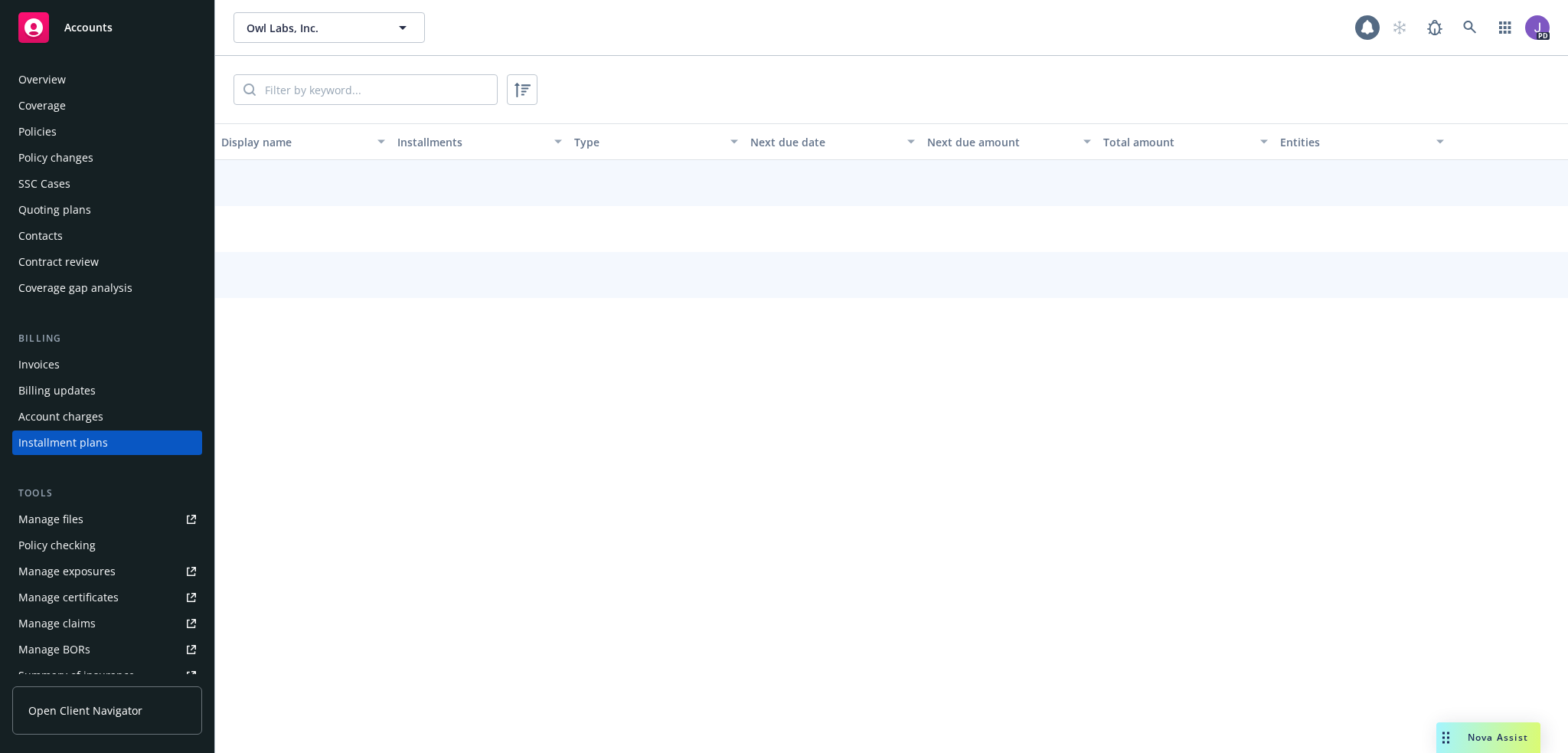
scroll to position [41, 0]
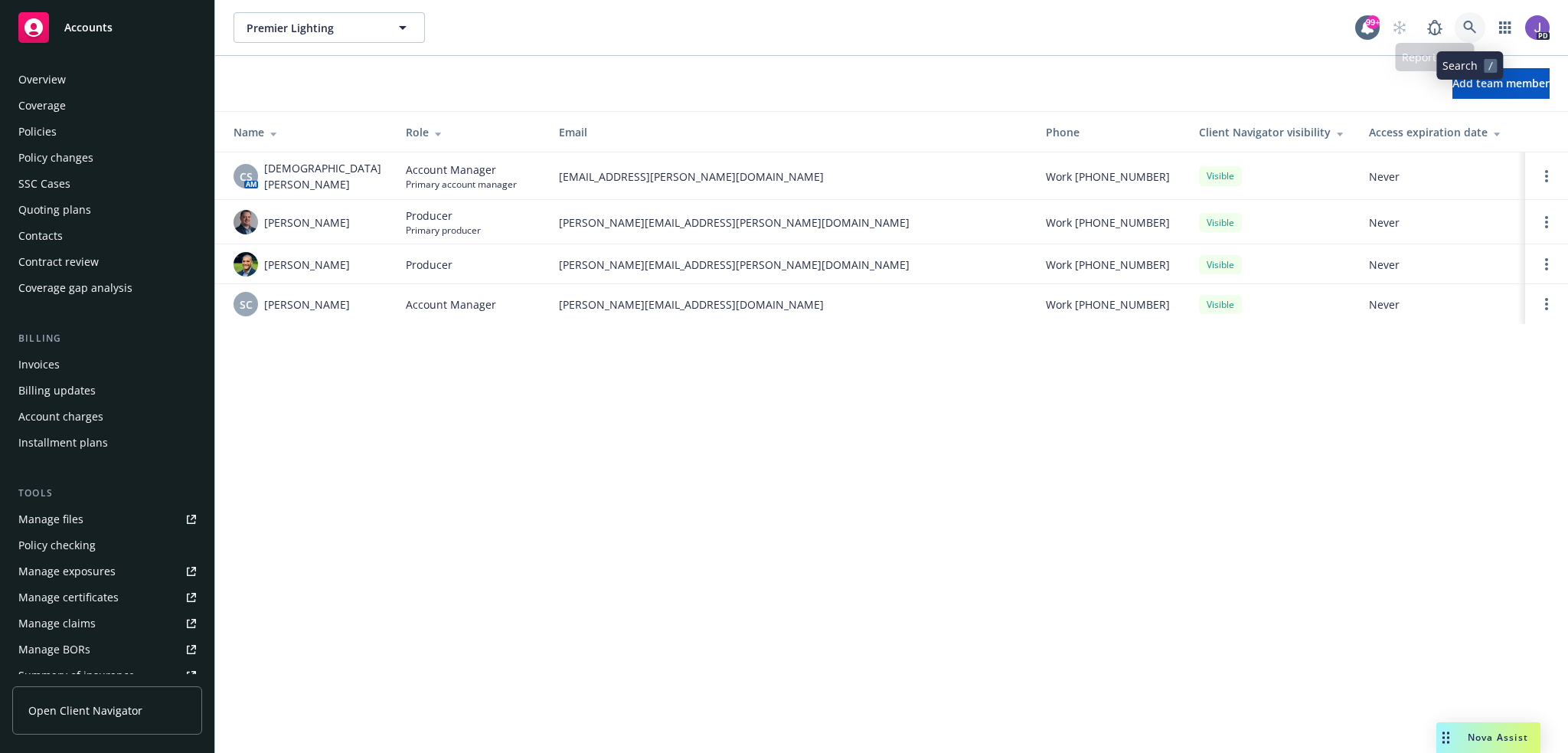
scroll to position [296, 0]
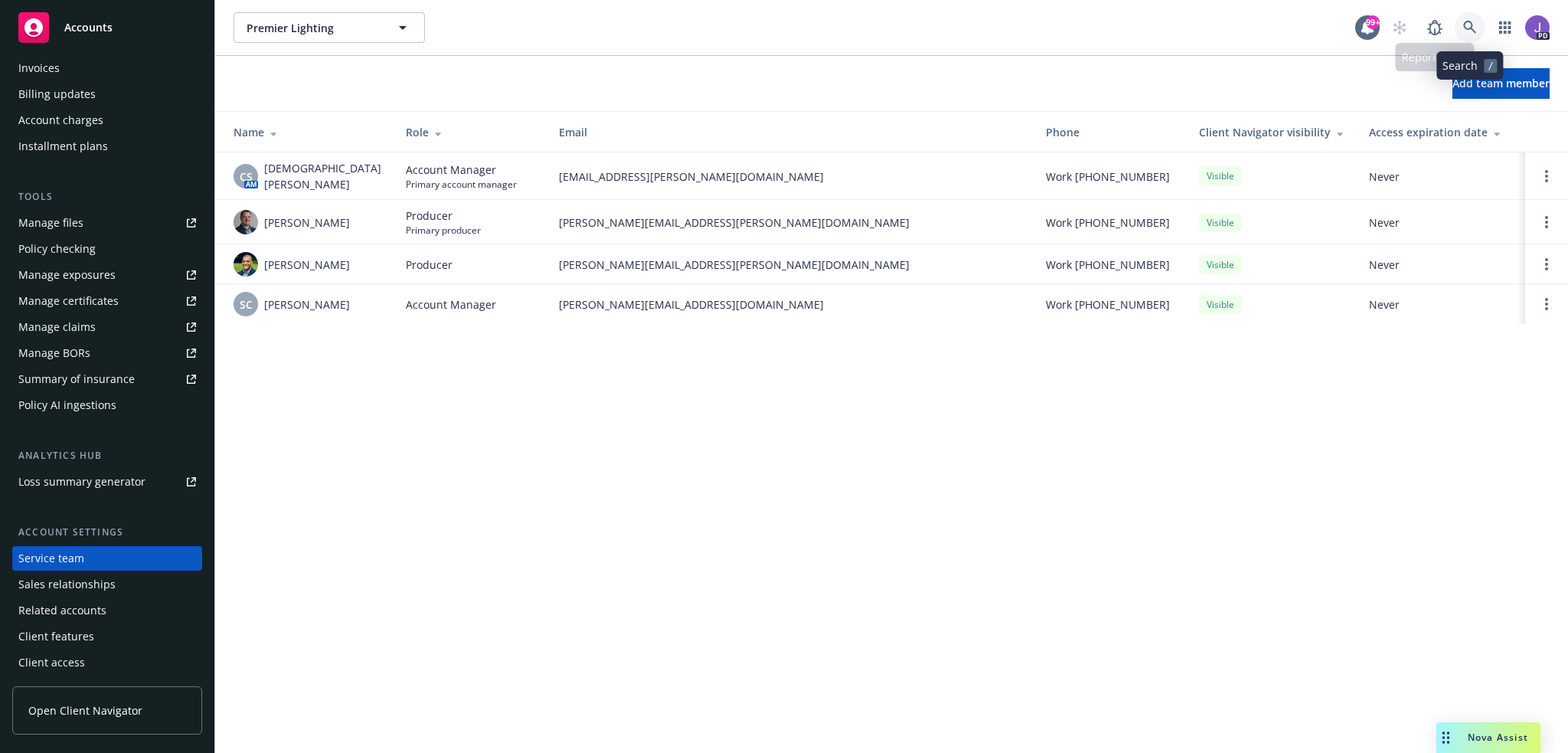
click at [1462, 30] on link at bounding box center [1470, 28] width 31 height 31
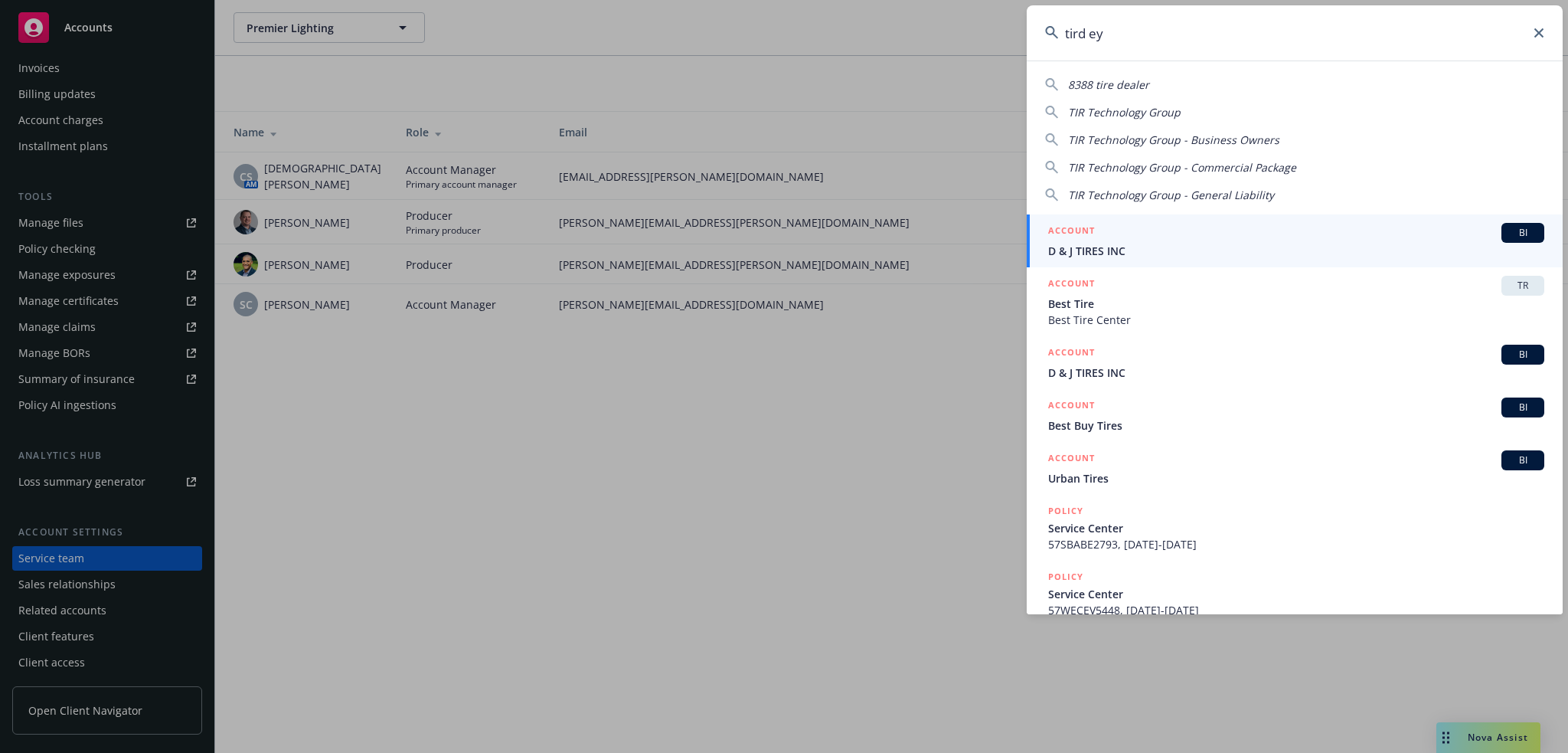
type input "tird eye"
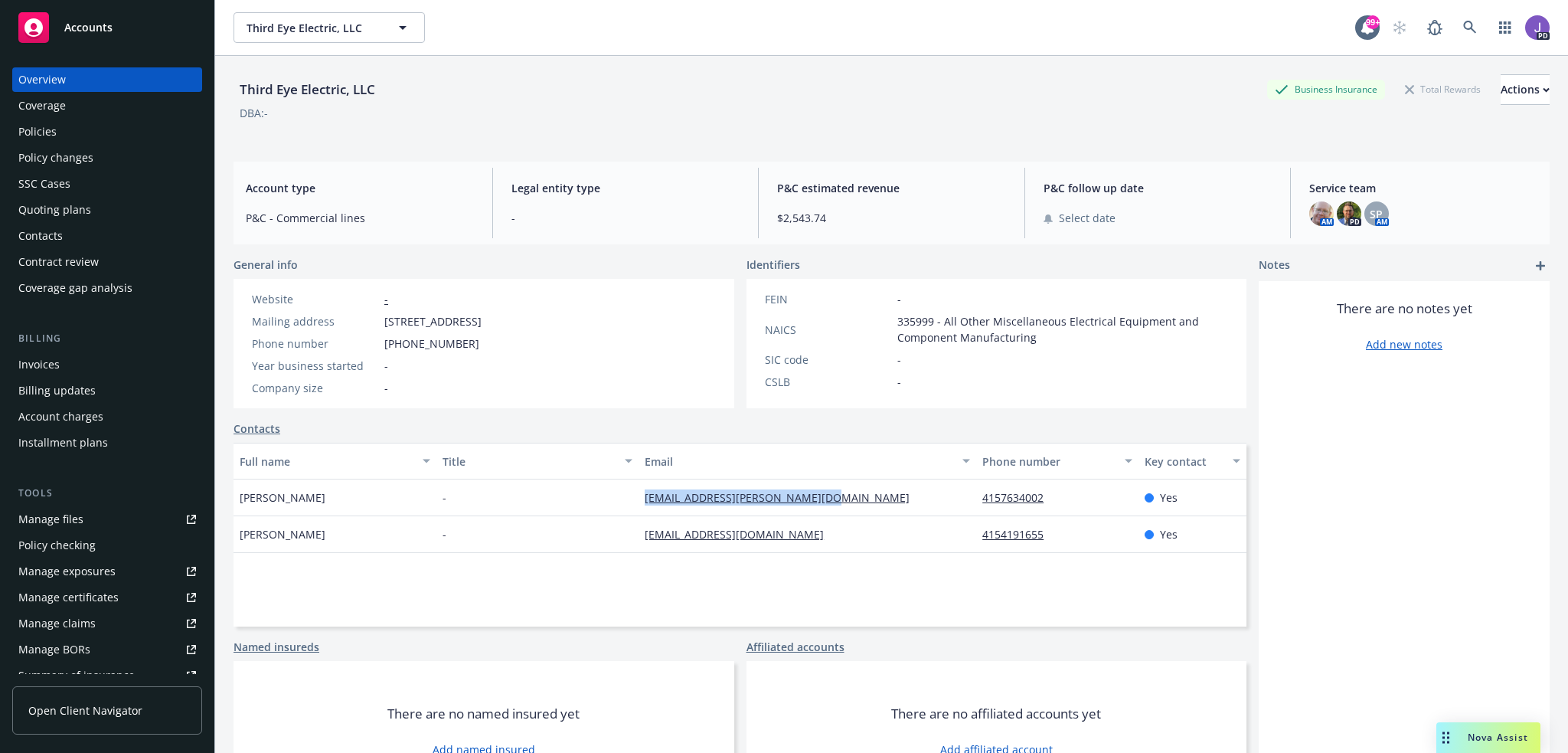
drag, startPoint x: 848, startPoint y: 490, endPoint x: 643, endPoint y: 497, distance: 205.1
click at [643, 497] on div "[EMAIL_ADDRESS][PERSON_NAME][DOMAIN_NAME]" at bounding box center [807, 498] width 338 height 37
copy link "[EMAIL_ADDRESS][PERSON_NAME][DOMAIN_NAME]"
